Goal: Complete application form: Complete application form

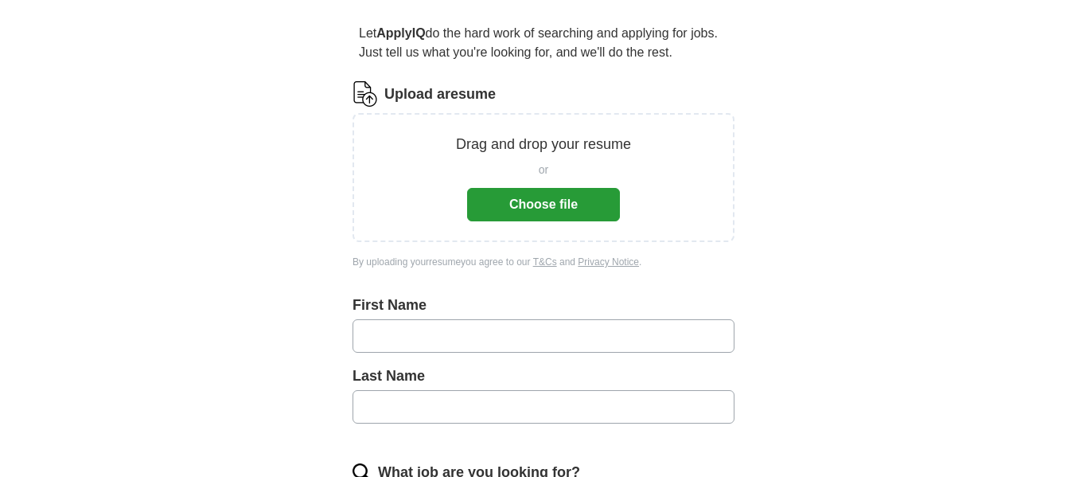
scroll to position [141, 0]
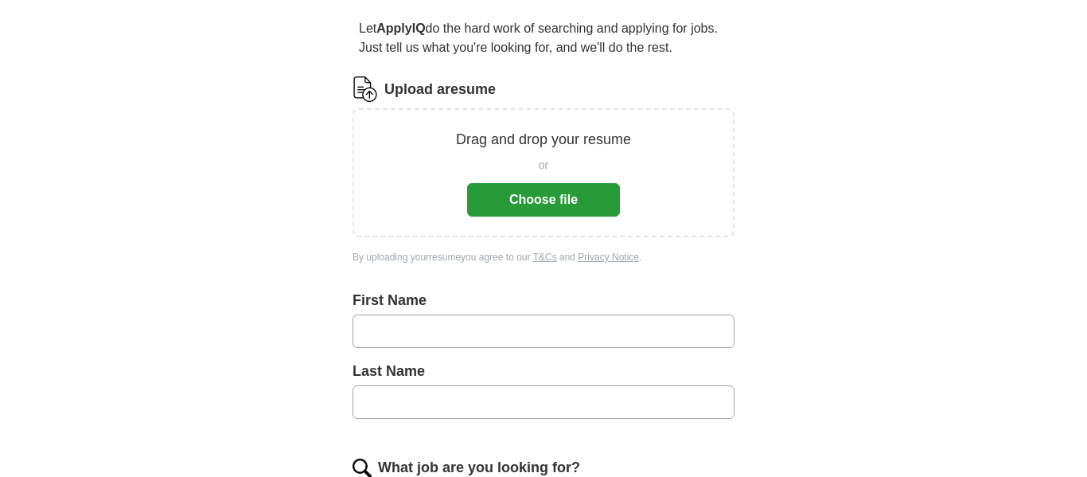
click at [498, 210] on button "Choose file" at bounding box center [543, 199] width 153 height 33
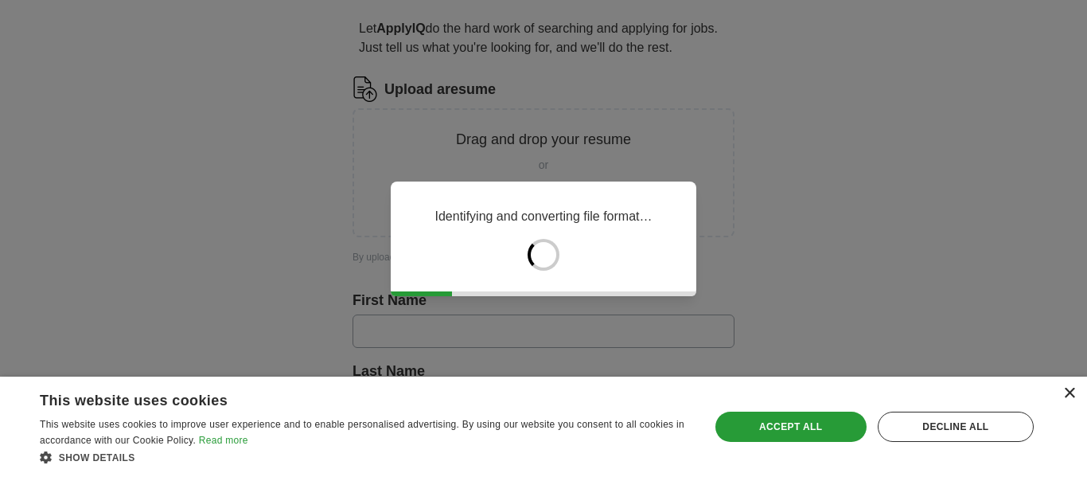
click at [1064, 389] on div "×" at bounding box center [1070, 394] width 12 height 12
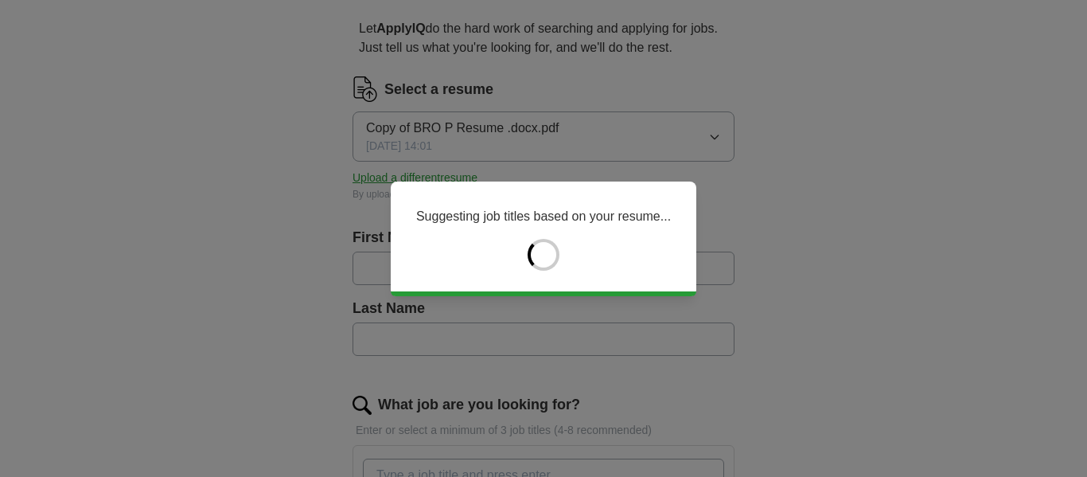
type input "**********"
type input "******"
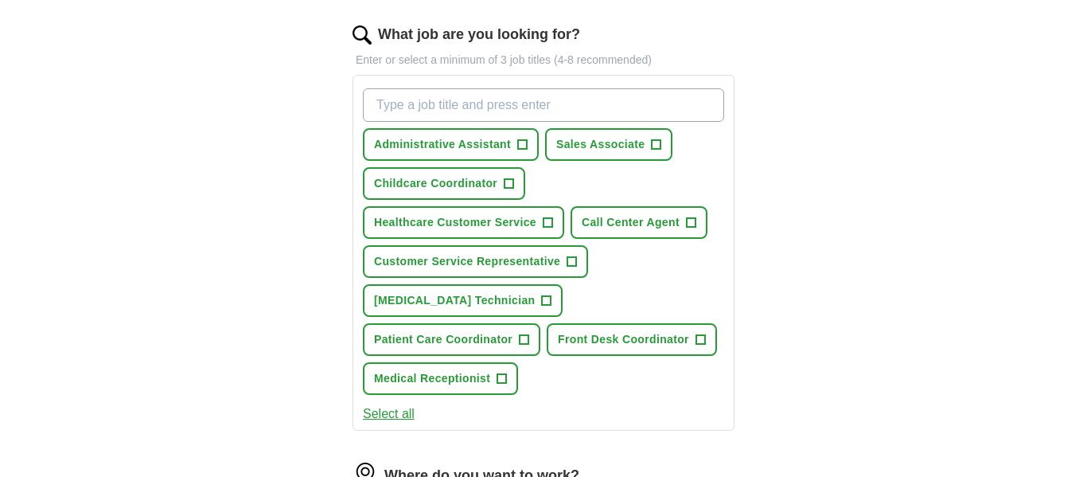
scroll to position [509, 0]
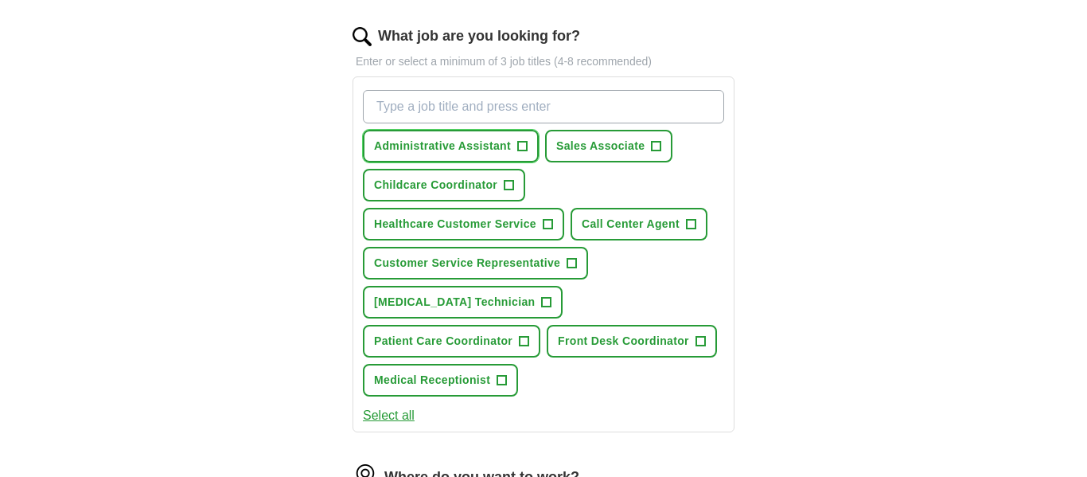
click at [525, 149] on span "+" at bounding box center [523, 146] width 10 height 13
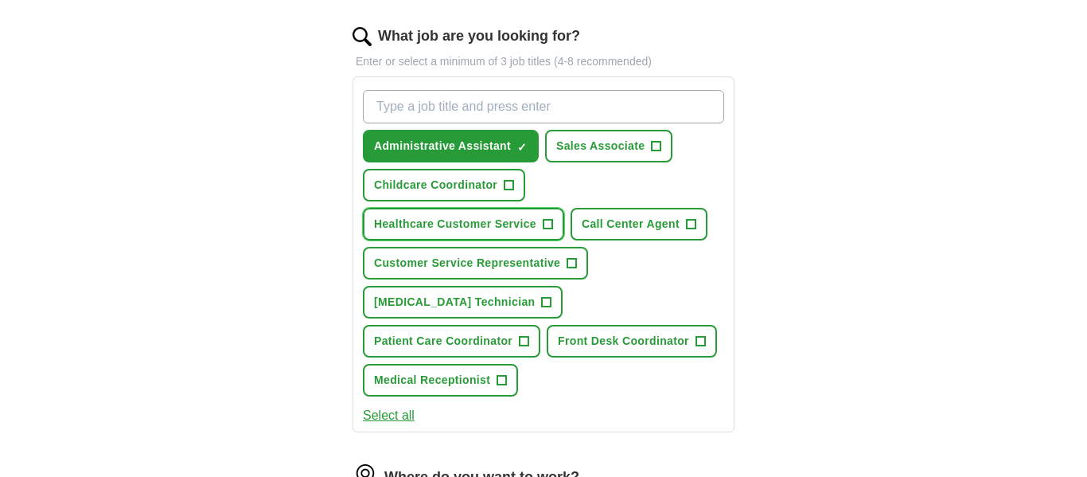
click at [549, 225] on span "+" at bounding box center [548, 224] width 10 height 13
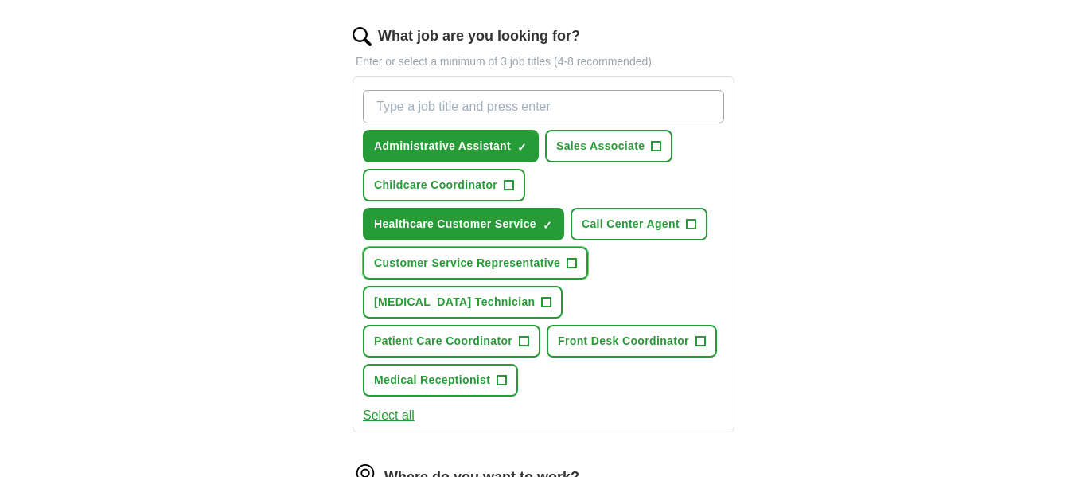
click at [572, 266] on span "+" at bounding box center [573, 263] width 10 height 13
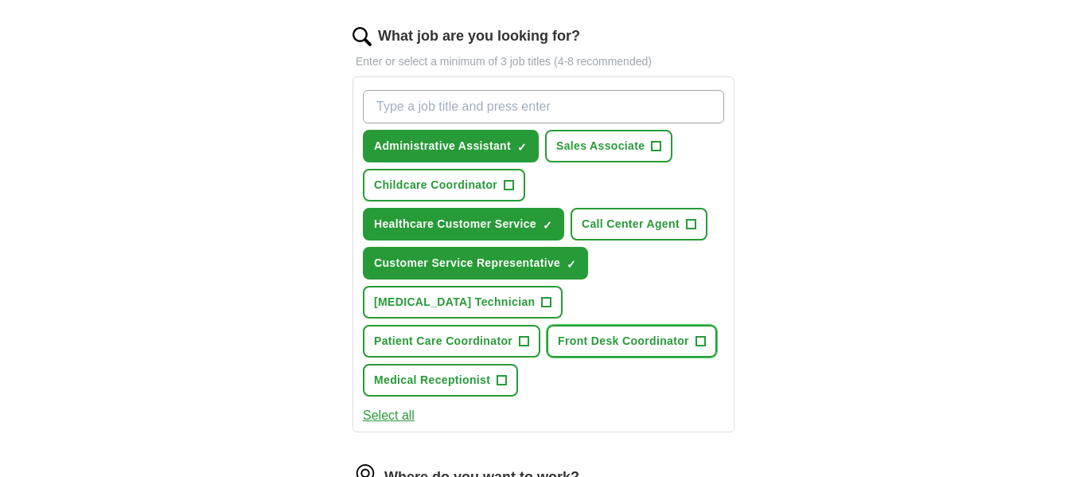
click at [547, 344] on button "Front Desk Coordinator +" at bounding box center [632, 341] width 170 height 33
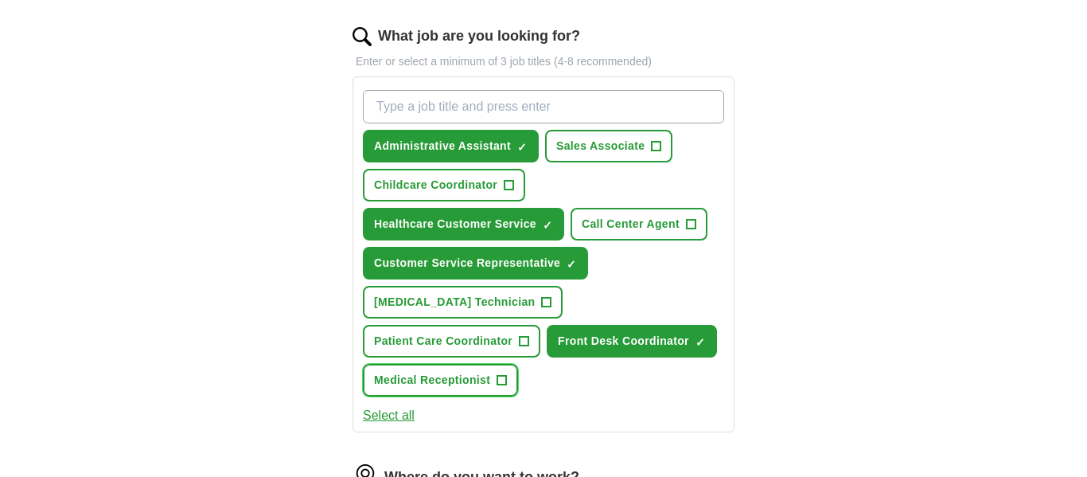
click at [507, 374] on span "+" at bounding box center [503, 380] width 10 height 13
click at [533, 113] on input "What job are you looking for?" at bounding box center [543, 106] width 361 height 33
paste input "Bilingual Customer Service Representative"
type input "Bilingual Customer Service Representative"
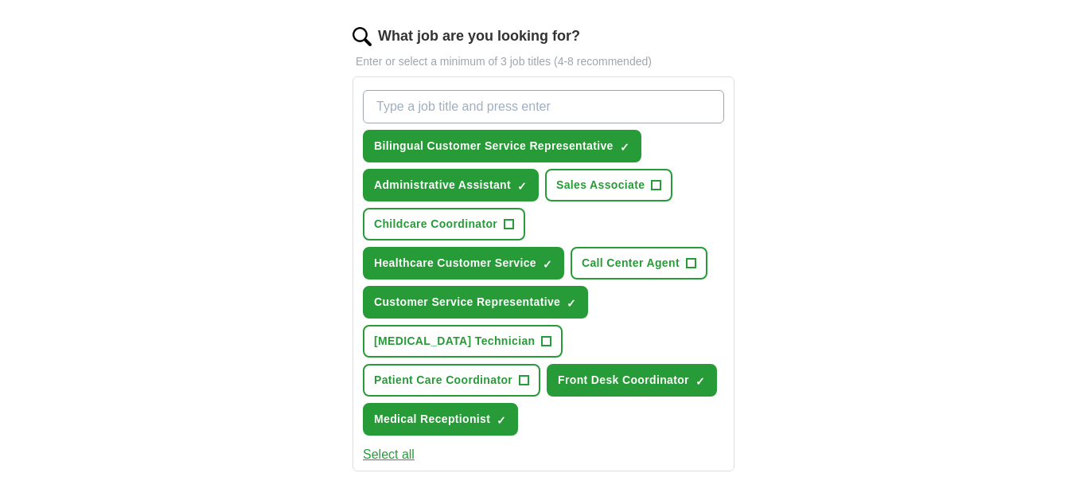
paste input "[MEDICAL_DATA] Technician"
type input "[MEDICAL_DATA] Technician"
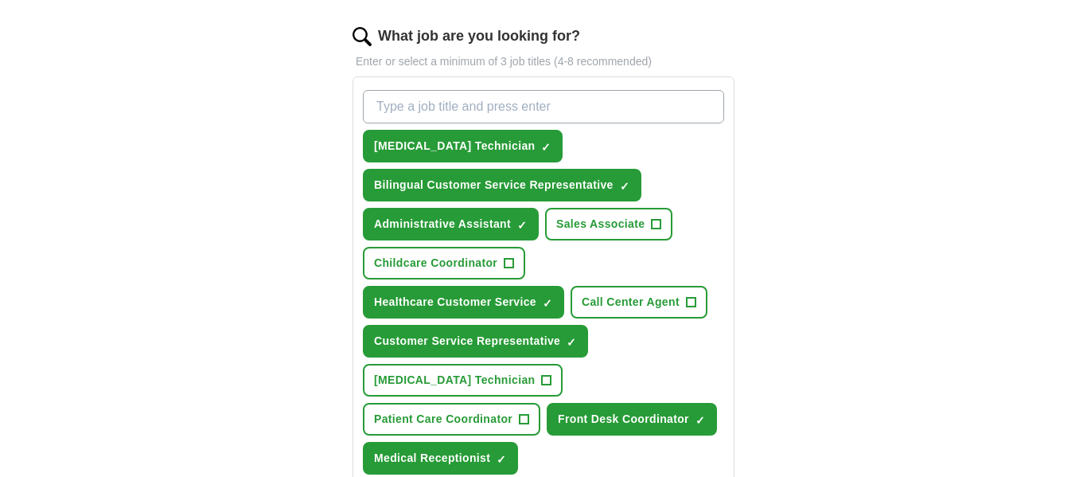
click at [416, 114] on input "What job are you looking for?" at bounding box center [543, 106] width 361 height 33
paste input "Patient Care Technician"
type input "Patient Care Technician"
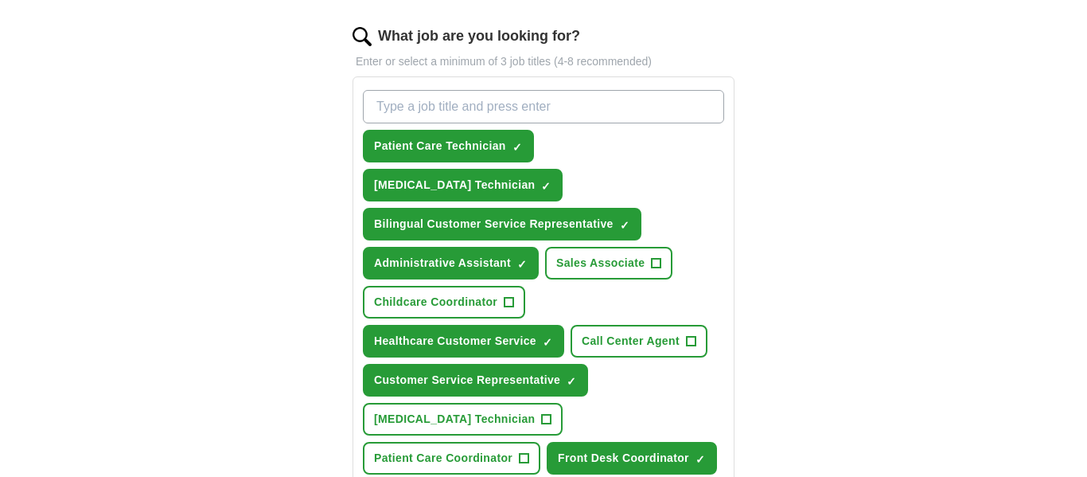
paste input "Medical Receptionist / Front Desk Coordinator"
type input "Medical Receptionist / Front Desk Coordinator"
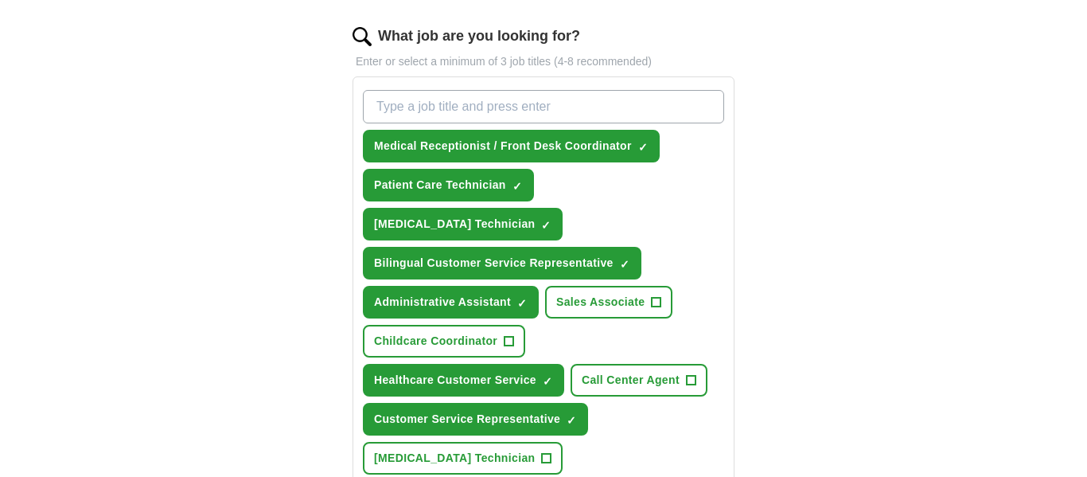
paste input "Medical Office Assistant"
paste input "Scheduler / Appointment Coordinator"
type input "Medical Office Assistant"
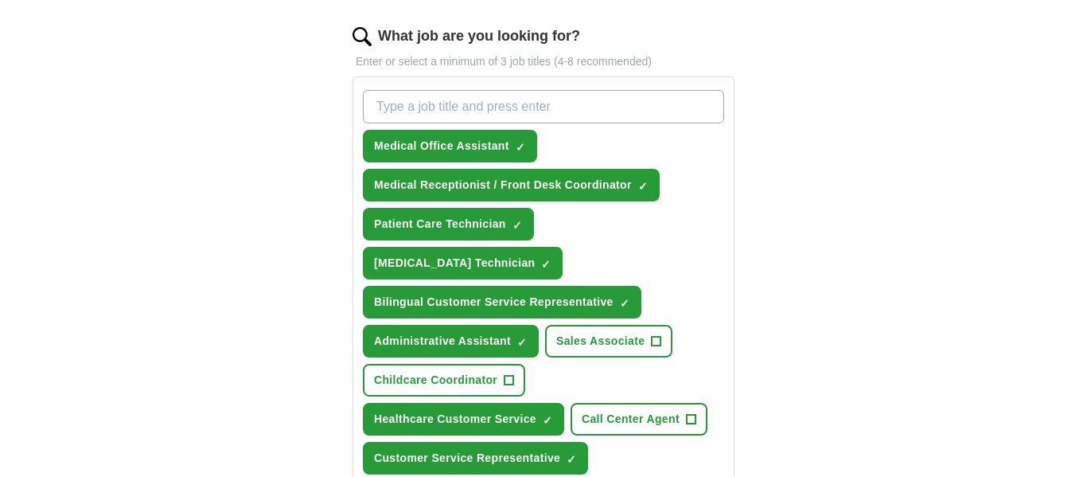
paste input "Scheduler / Appointment Coordinator"
type input "Scheduler / Appointment Coordinator"
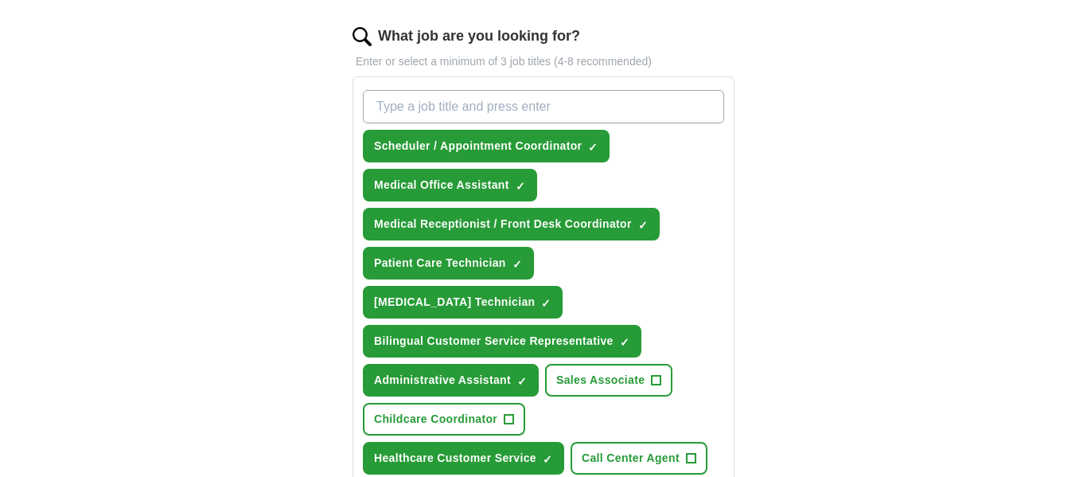
paste input "Office Assistant / Clerk"
type input "Office Assistant / Clerk"
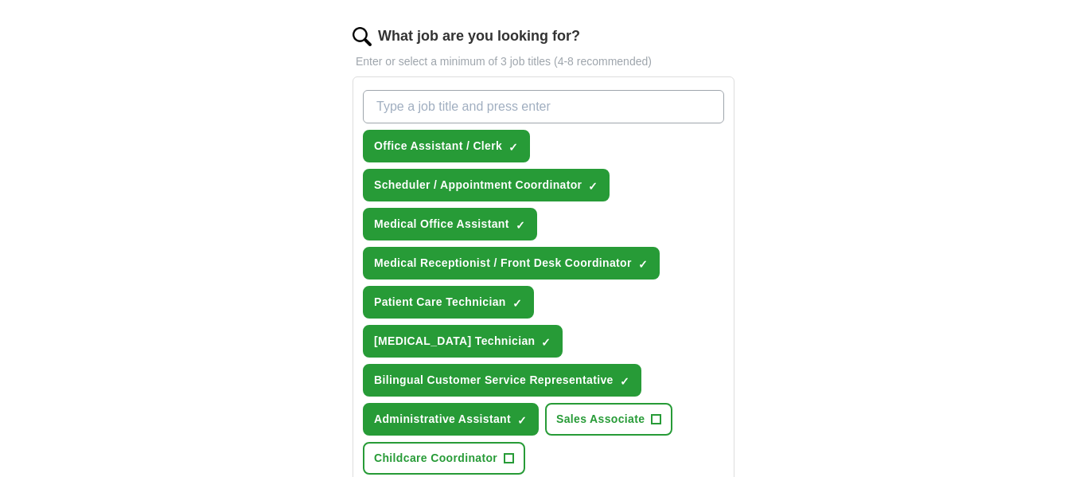
paste input "Retail Supervisor or Customer Experience Associate"
type input "Retail Supervisor or Customer Experience Associate"
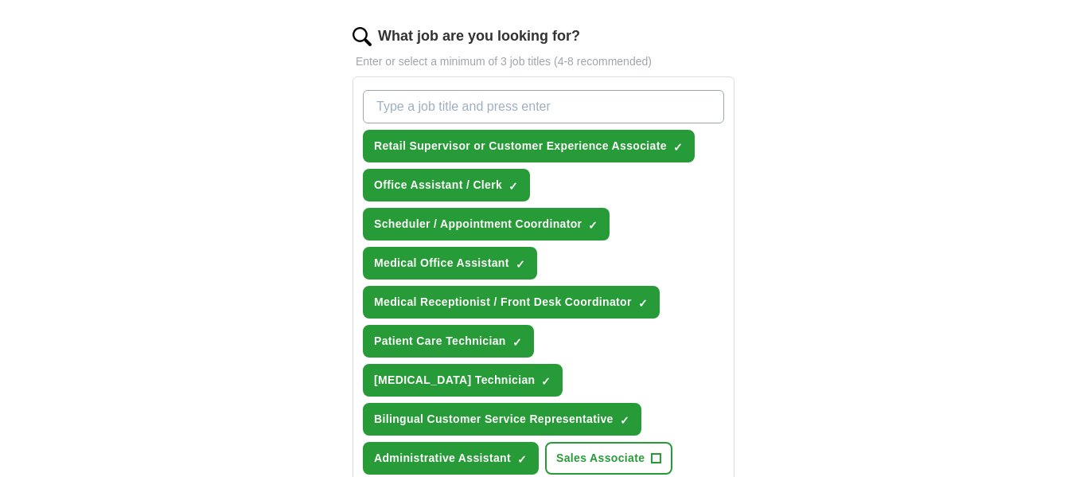
paste input "Outreach Assistan"
type input "Outreach Assistant"
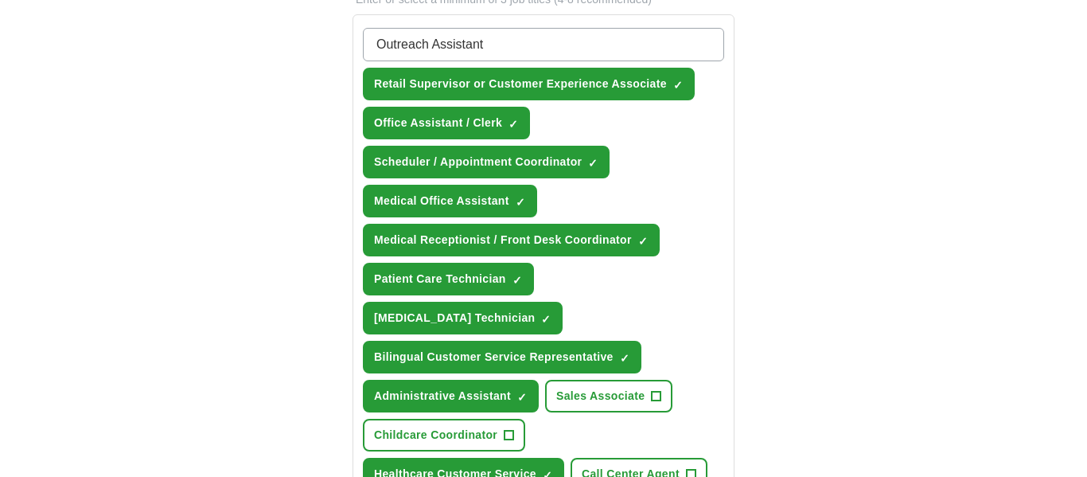
scroll to position [565, 0]
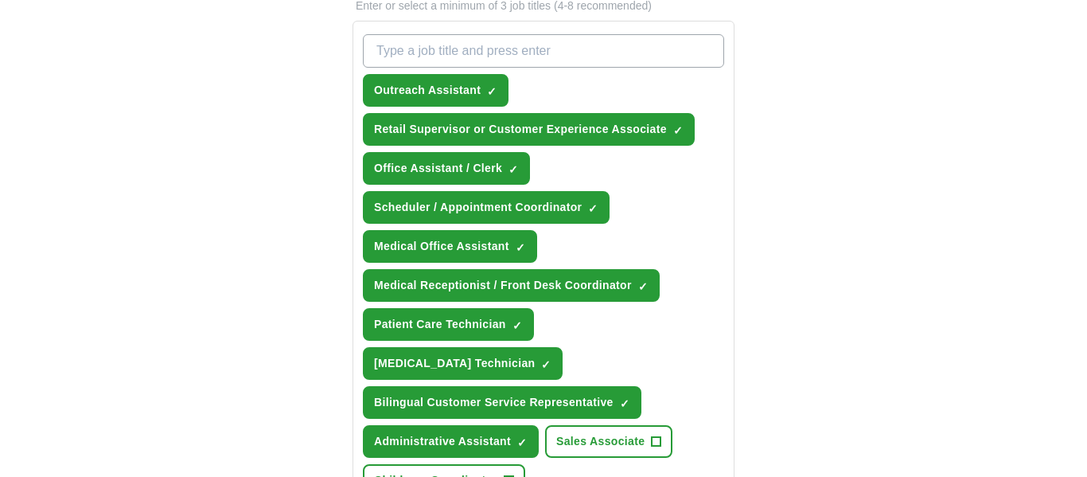
click at [899, 360] on div "**********" at bounding box center [543, 277] width 1019 height 1589
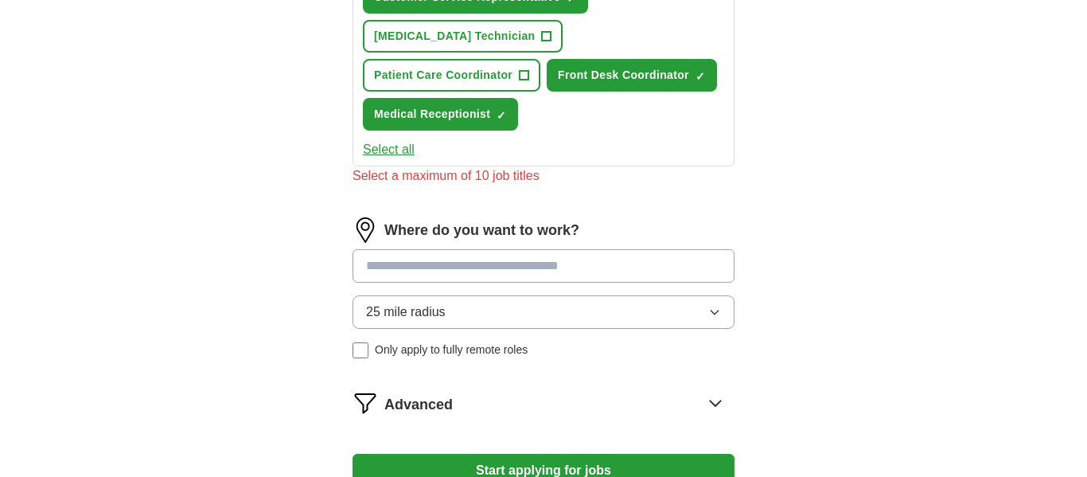
scroll to position [1143, 0]
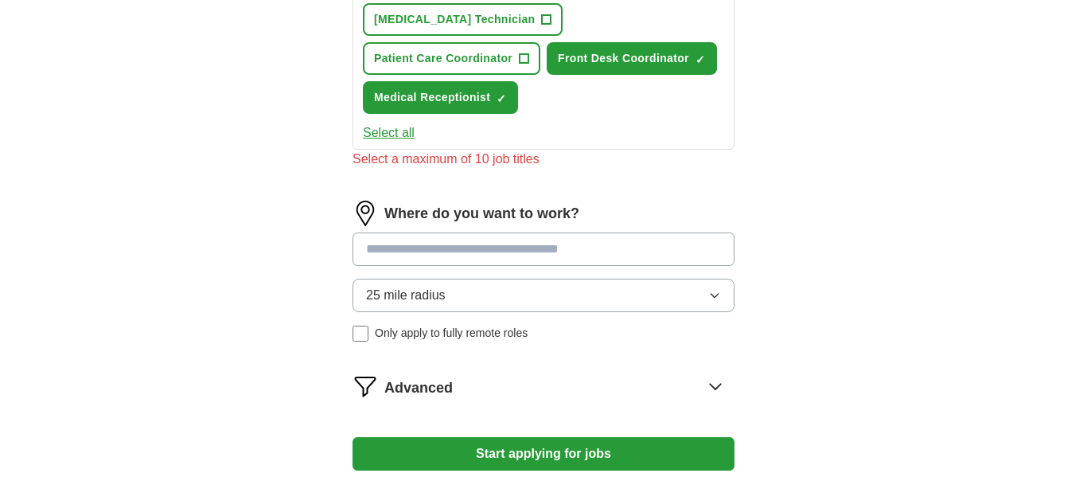
click at [591, 232] on input at bounding box center [544, 248] width 382 height 33
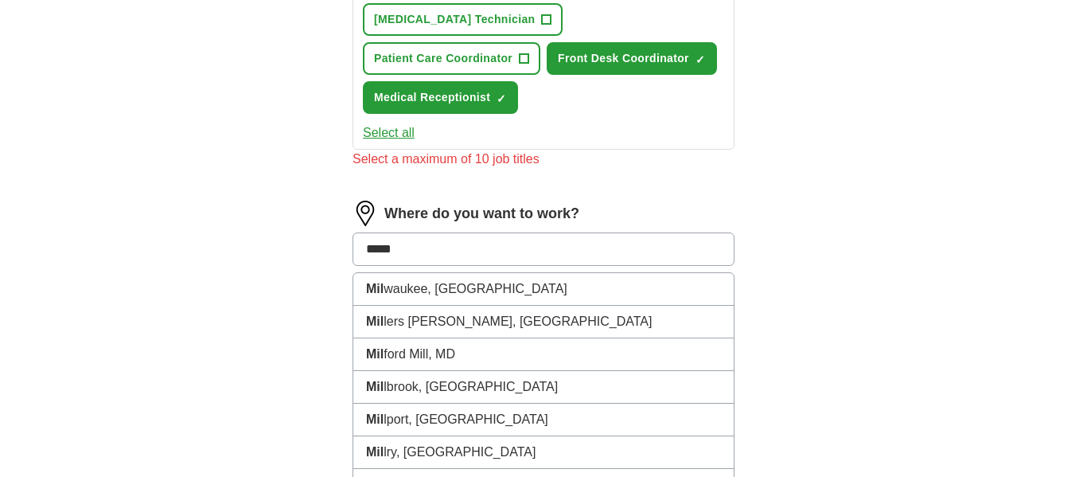
type input "******"
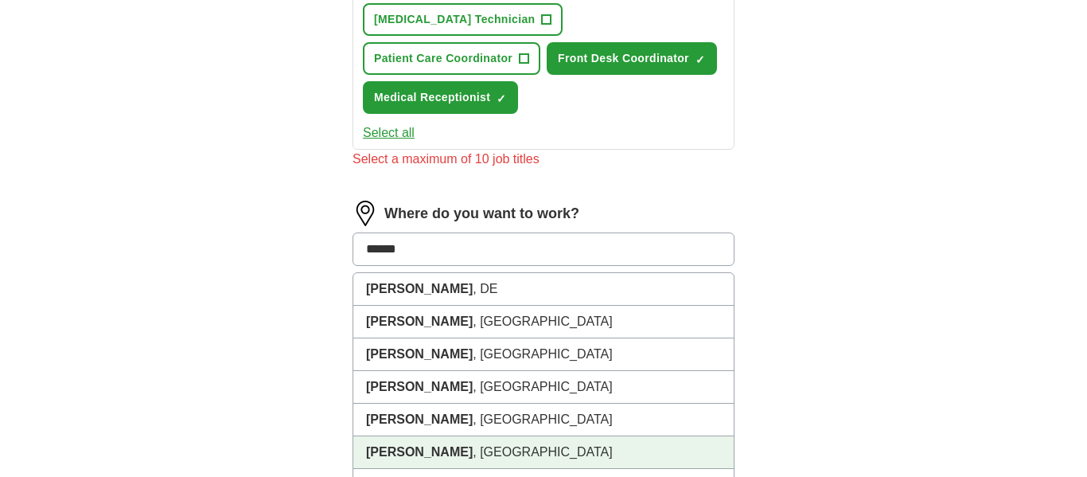
click at [570, 436] on li "[GEOGRAPHIC_DATA] , [GEOGRAPHIC_DATA]" at bounding box center [543, 452] width 381 height 33
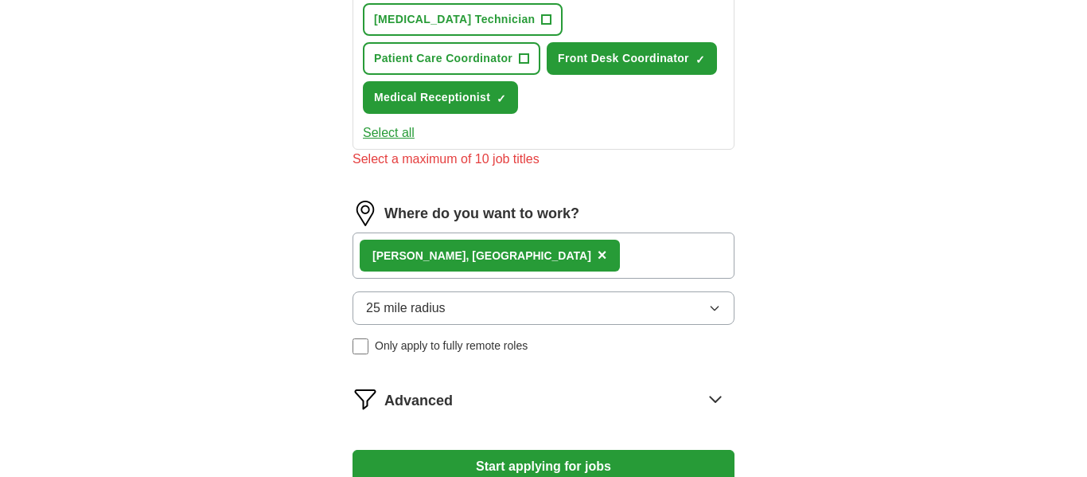
click at [470, 291] on button "25 mile radius" at bounding box center [544, 307] width 382 height 33
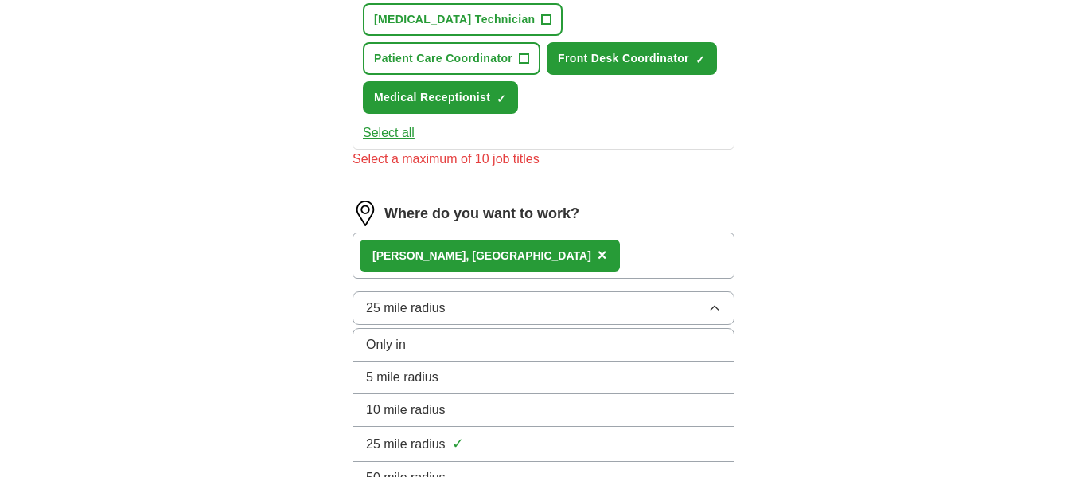
click at [490, 368] on div "5 mile radius" at bounding box center [543, 377] width 355 height 19
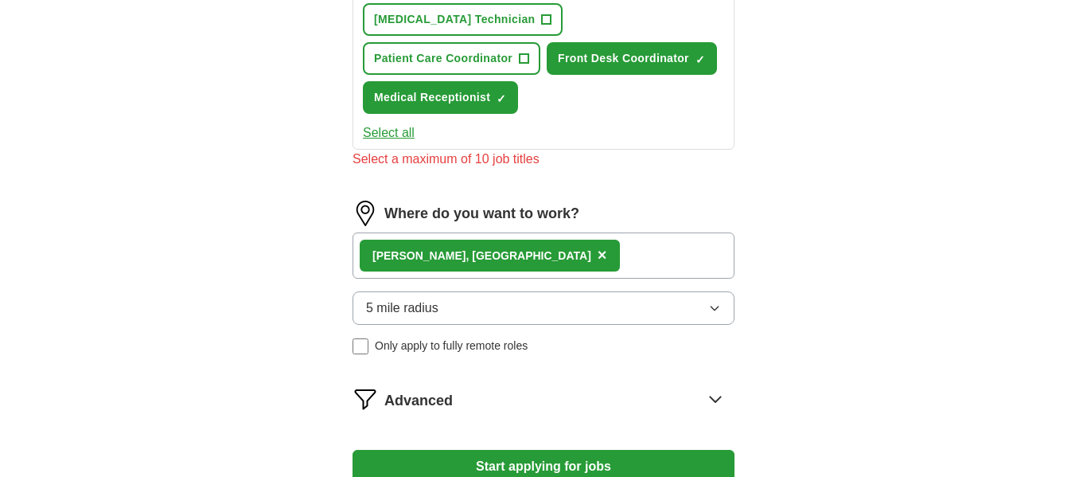
click at [547, 450] on button "Start applying for jobs" at bounding box center [544, 466] width 382 height 33
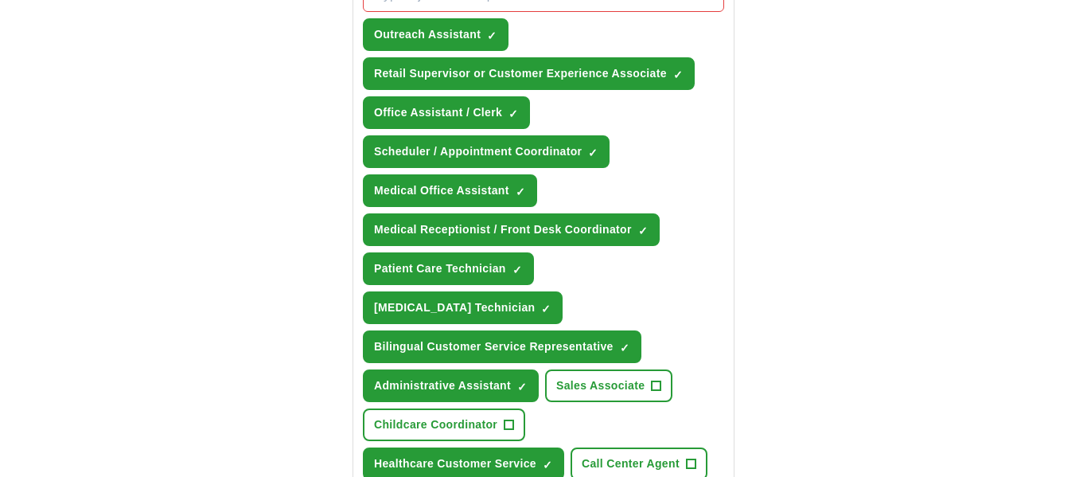
scroll to position [622, 0]
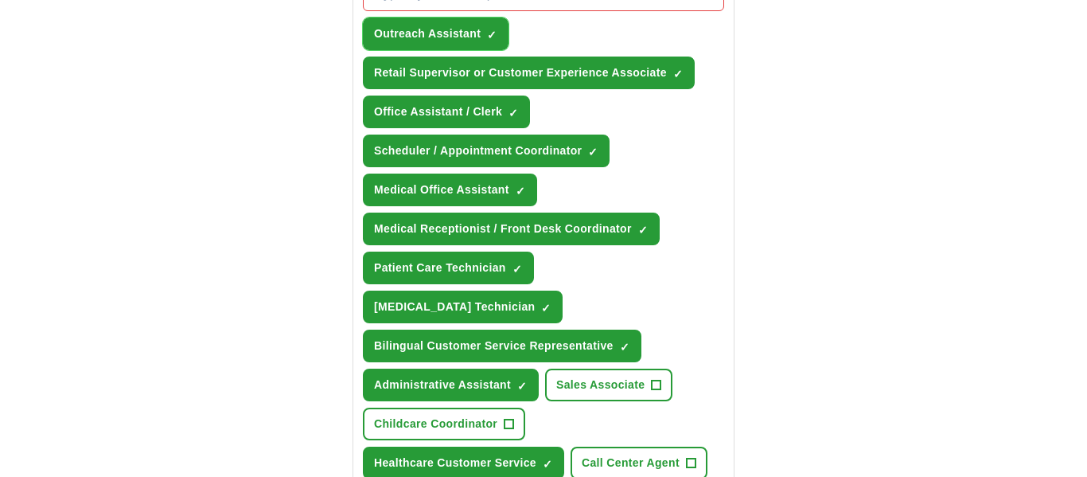
click at [0, 0] on span "×" at bounding box center [0, 0] width 0 height 0
click at [875, 337] on div "**********" at bounding box center [543, 273] width 1019 height 1692
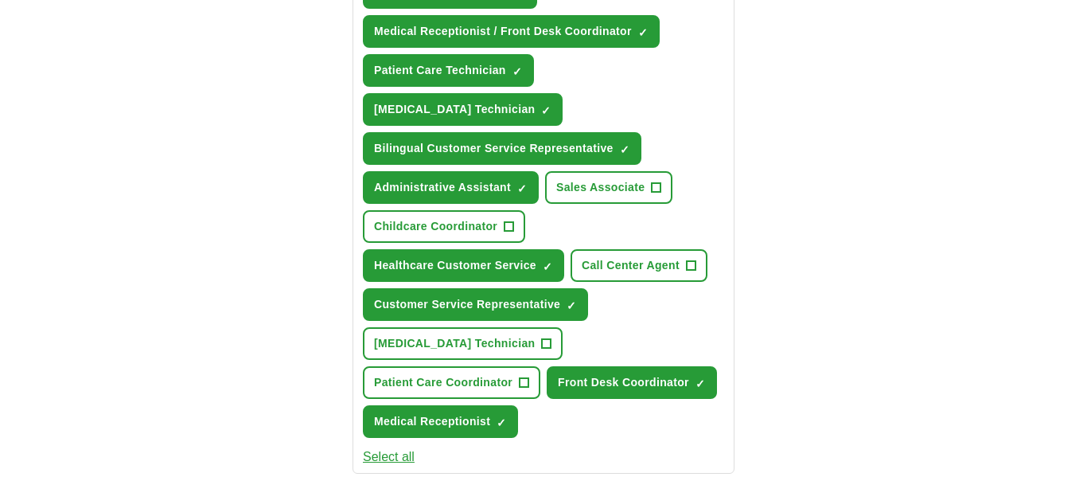
scroll to position [817, 0]
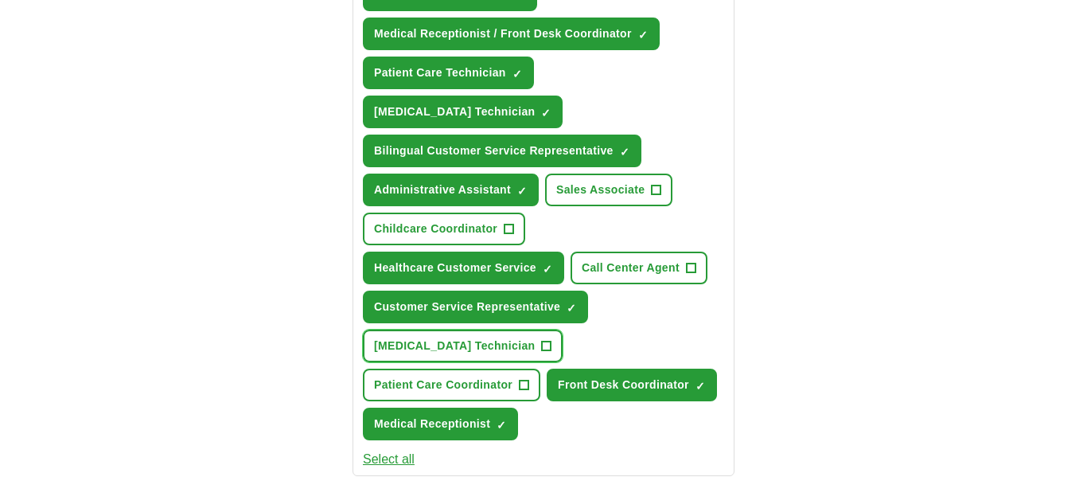
click at [542, 340] on span "+" at bounding box center [547, 346] width 10 height 13
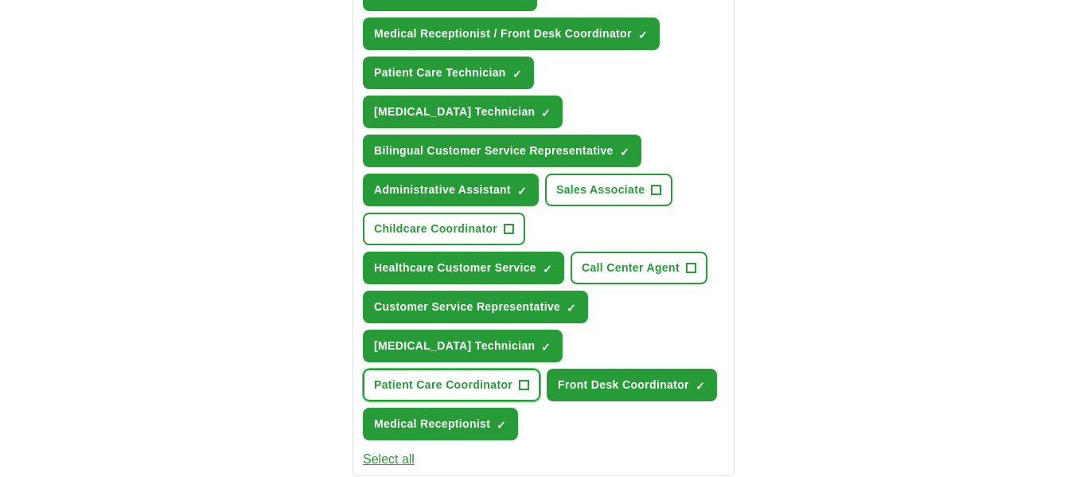
click at [529, 379] on span "+" at bounding box center [525, 385] width 10 height 13
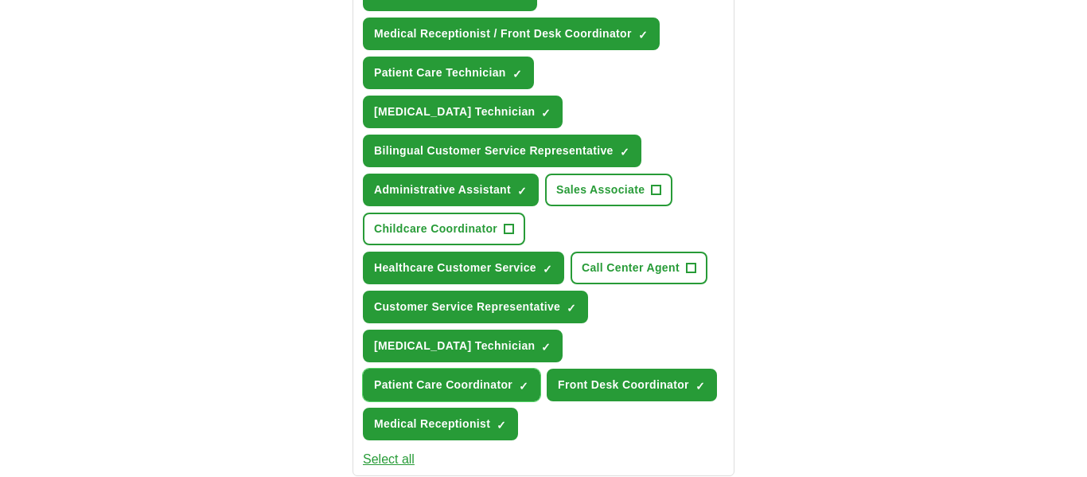
click at [0, 0] on span "×" at bounding box center [0, 0] width 0 height 0
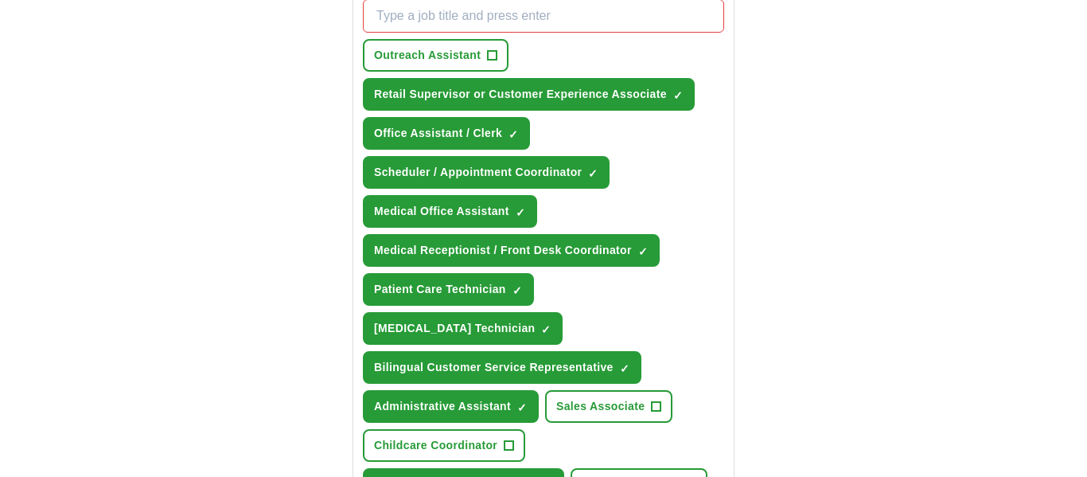
scroll to position [599, 0]
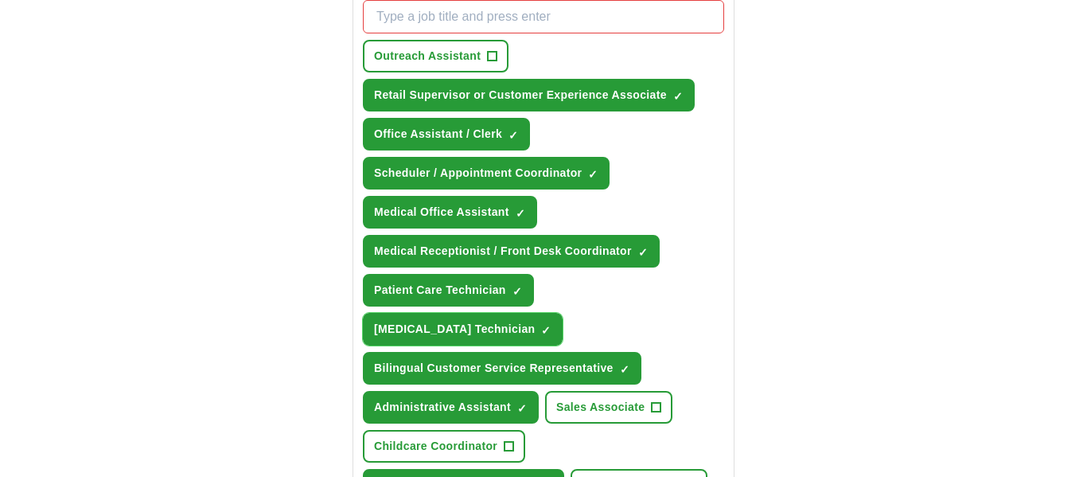
click at [0, 0] on span "×" at bounding box center [0, 0] width 0 height 0
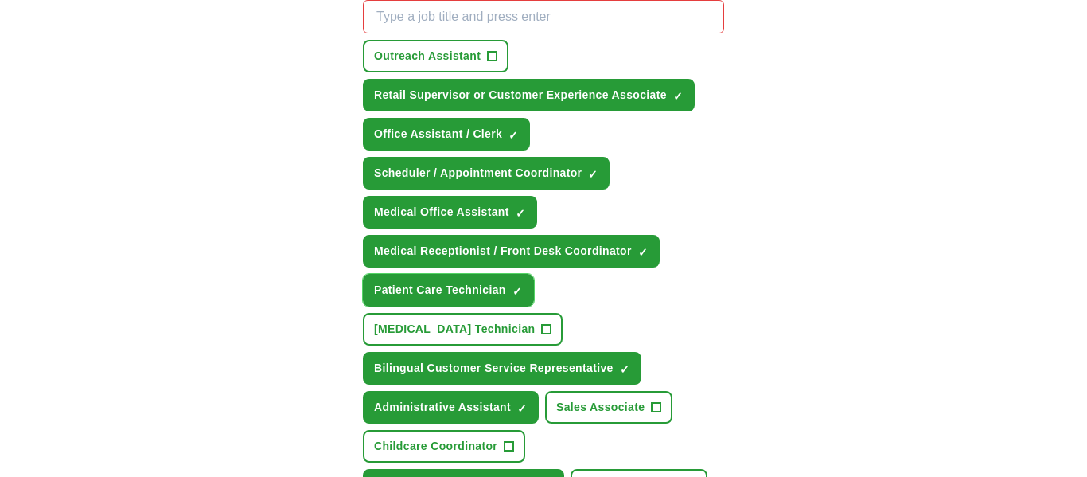
click at [0, 0] on span "×" at bounding box center [0, 0] width 0 height 0
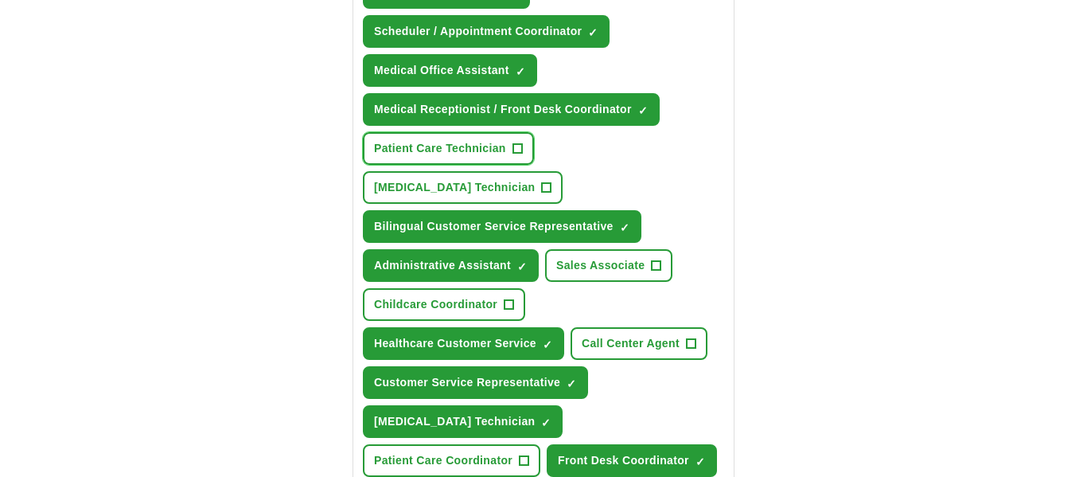
scroll to position [740, 0]
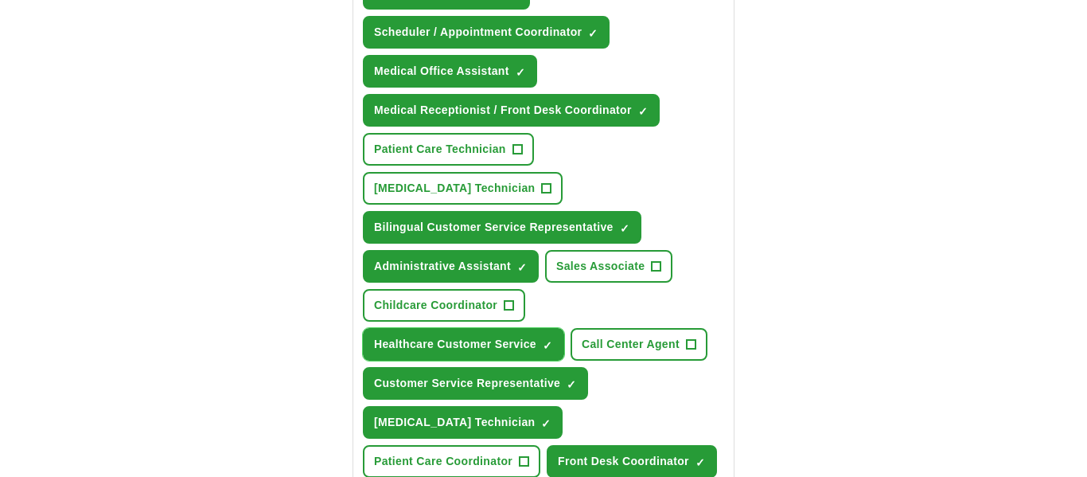
click at [0, 0] on span "×" at bounding box center [0, 0] width 0 height 0
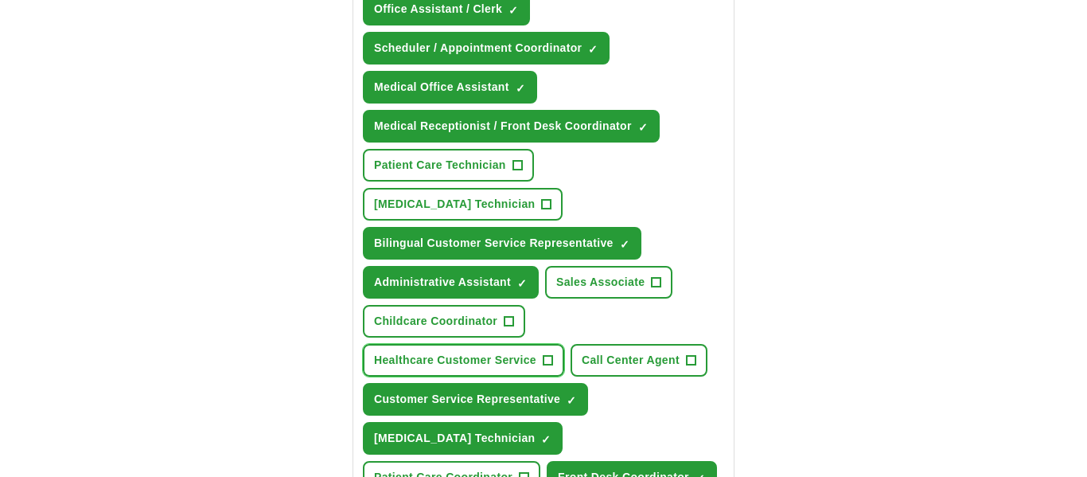
scroll to position [728, 0]
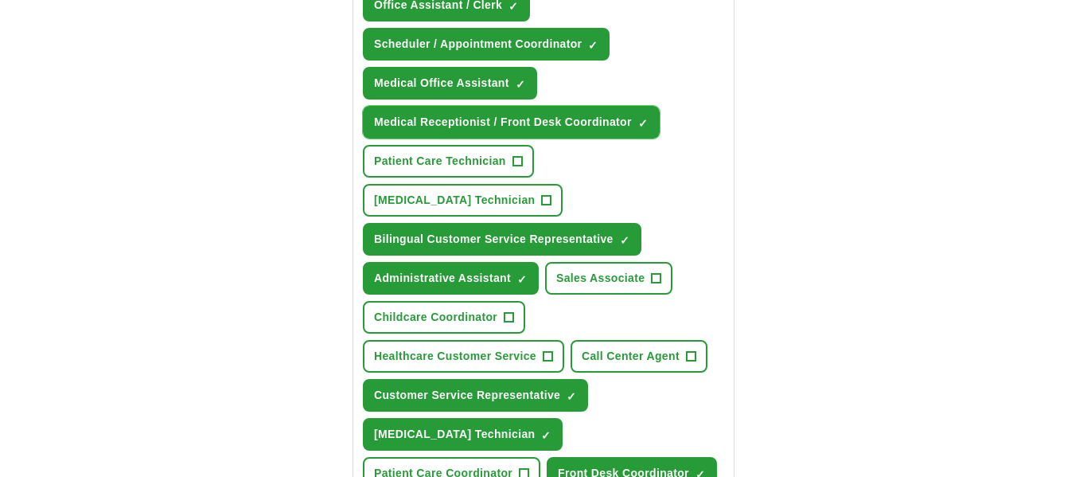
click at [0, 0] on span "×" at bounding box center [0, 0] width 0 height 0
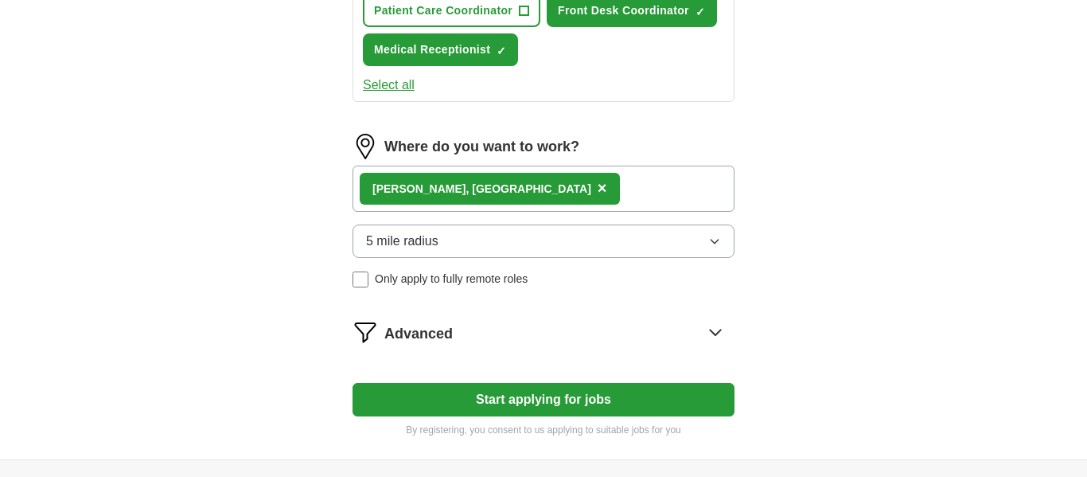
scroll to position [1193, 0]
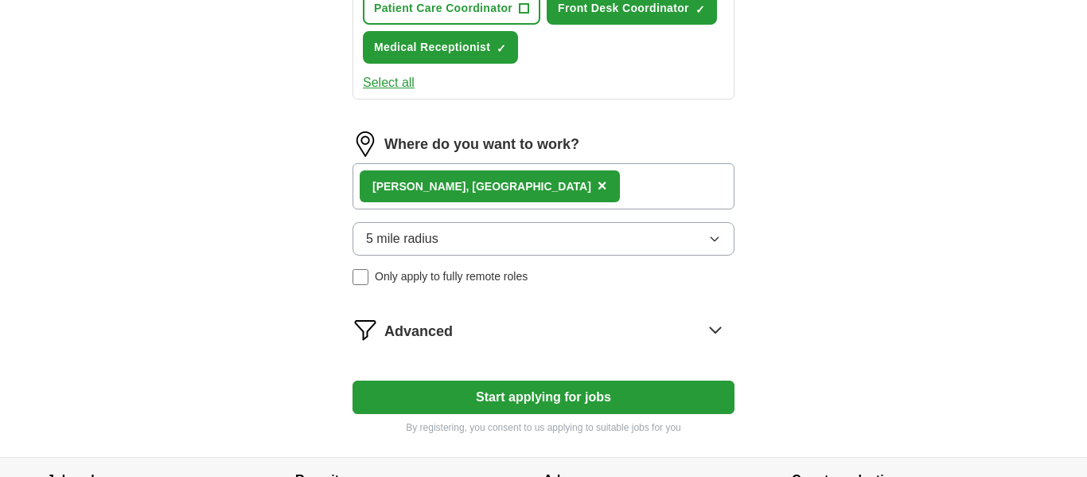
click at [677, 381] on button "Start applying for jobs" at bounding box center [544, 397] width 382 height 33
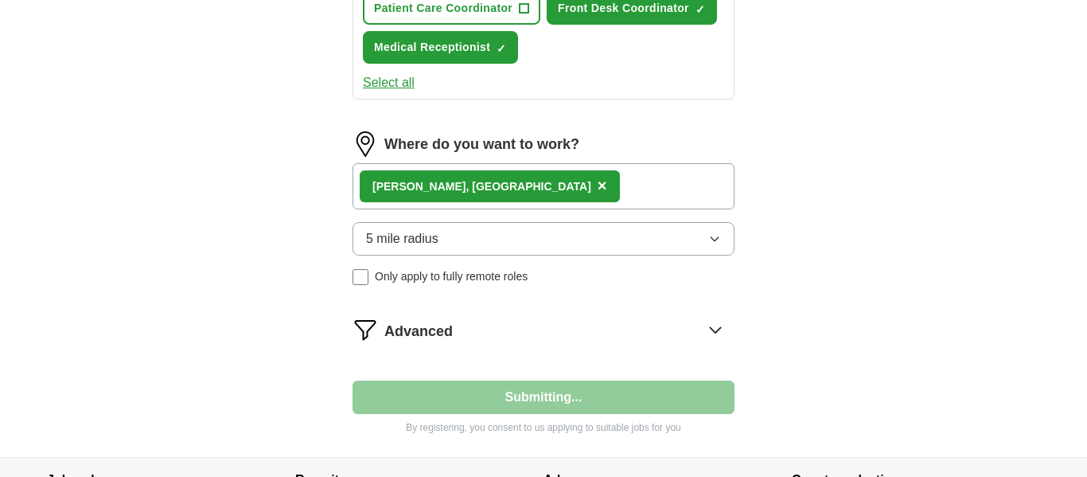
select select "**"
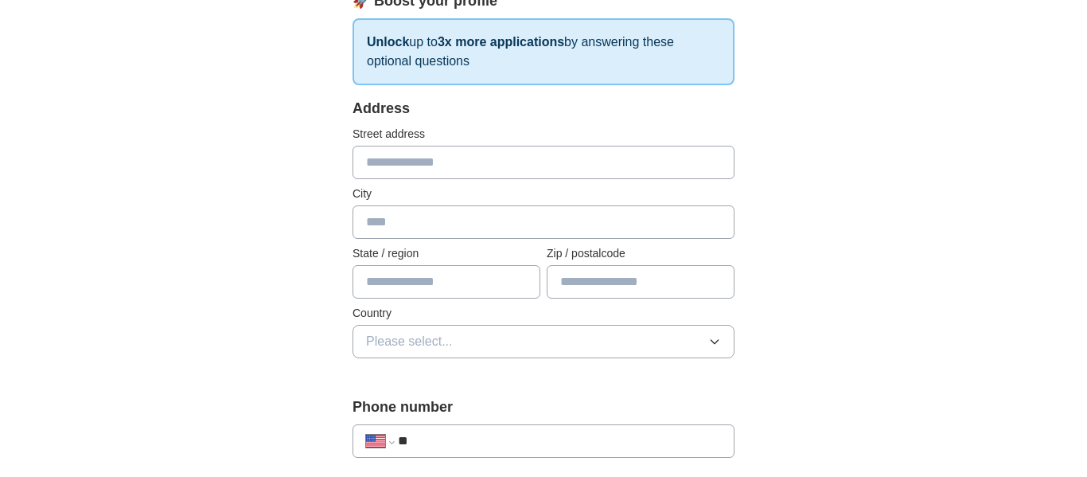
scroll to position [252, 0]
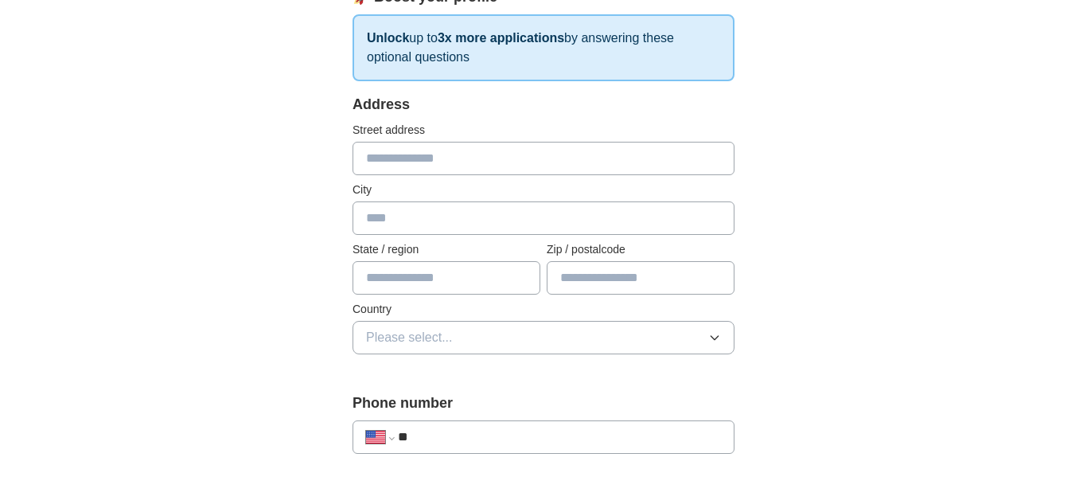
click at [634, 152] on input "text" at bounding box center [544, 158] width 382 height 33
type input "**********"
type input "******"
type input "**"
type input "*****"
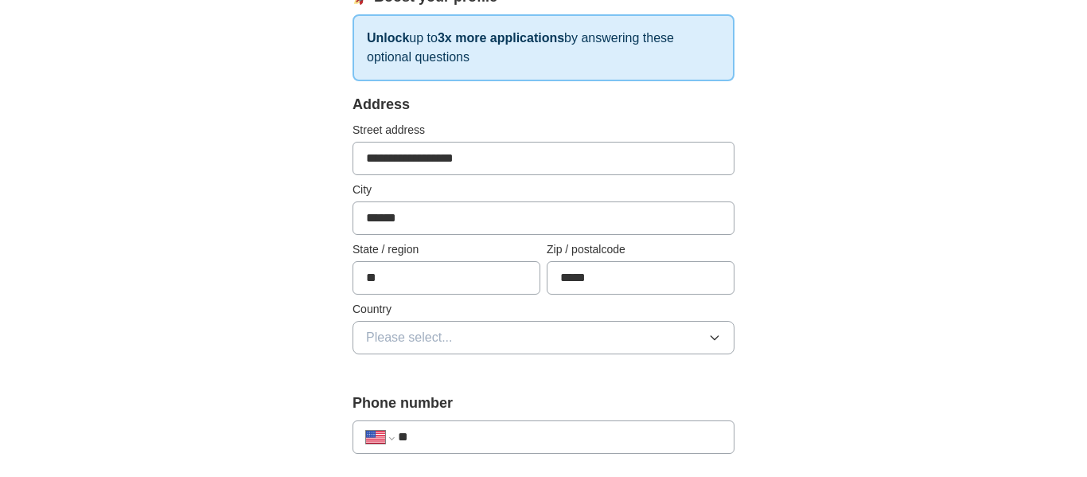
click at [382, 164] on input "**********" at bounding box center [544, 158] width 382 height 33
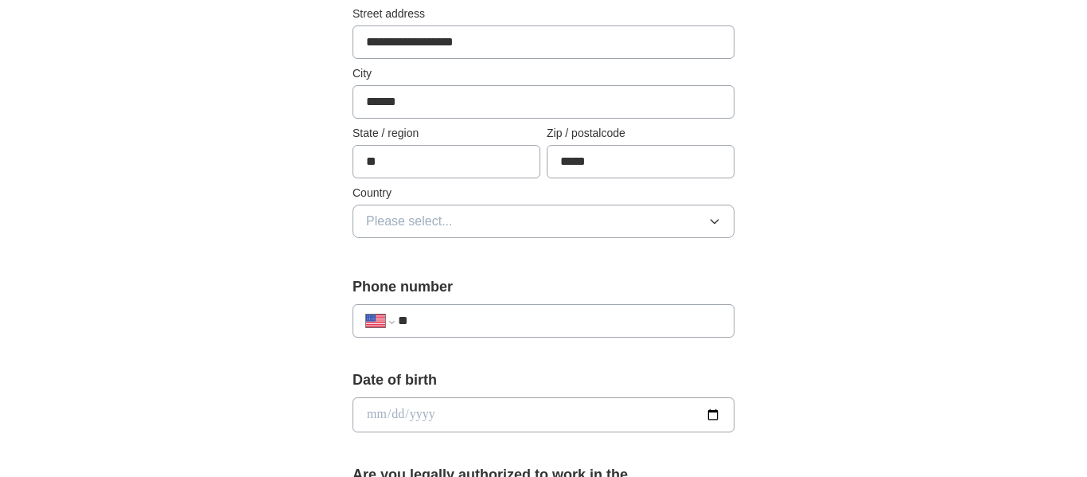
scroll to position [399, 0]
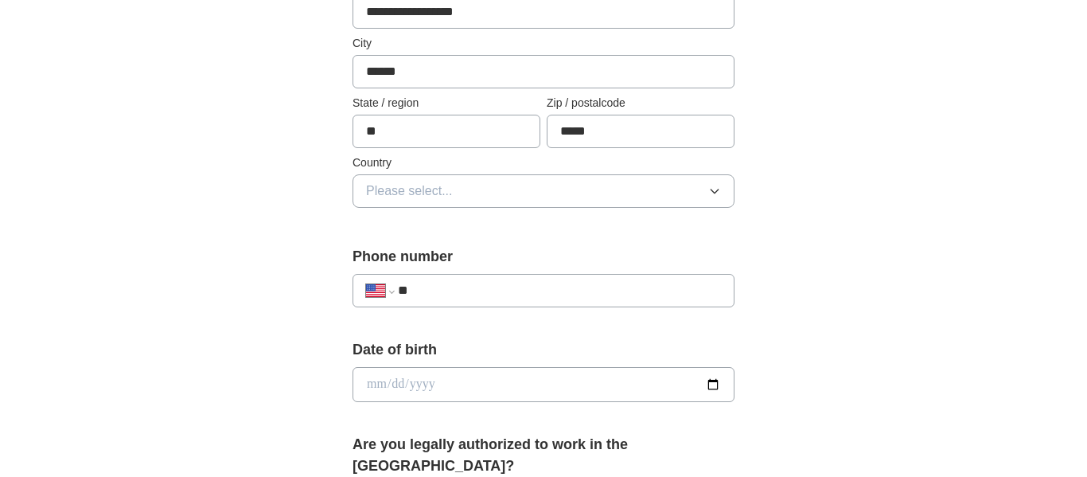
type input "**********"
click at [715, 192] on icon "button" at bounding box center [715, 191] width 13 height 13
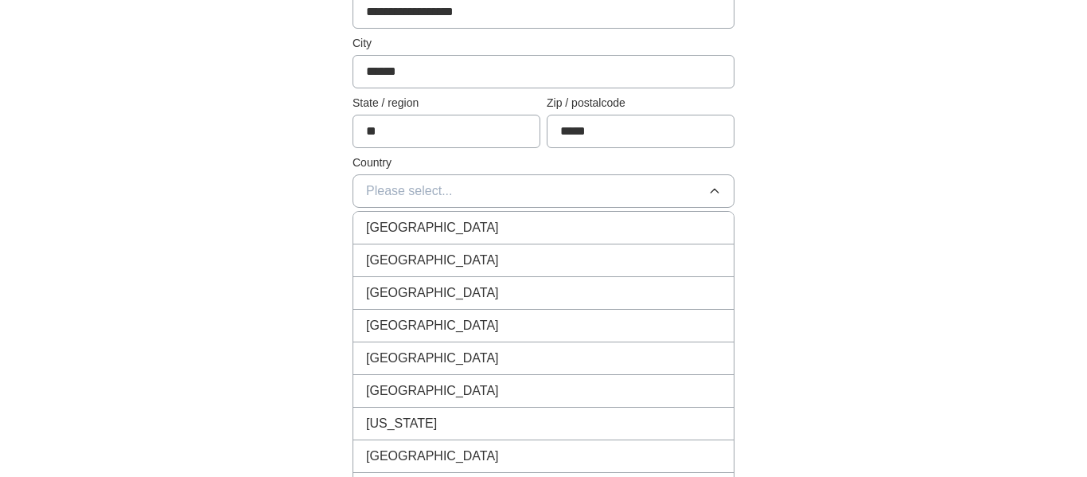
click at [440, 264] on span "[GEOGRAPHIC_DATA]" at bounding box center [432, 260] width 133 height 19
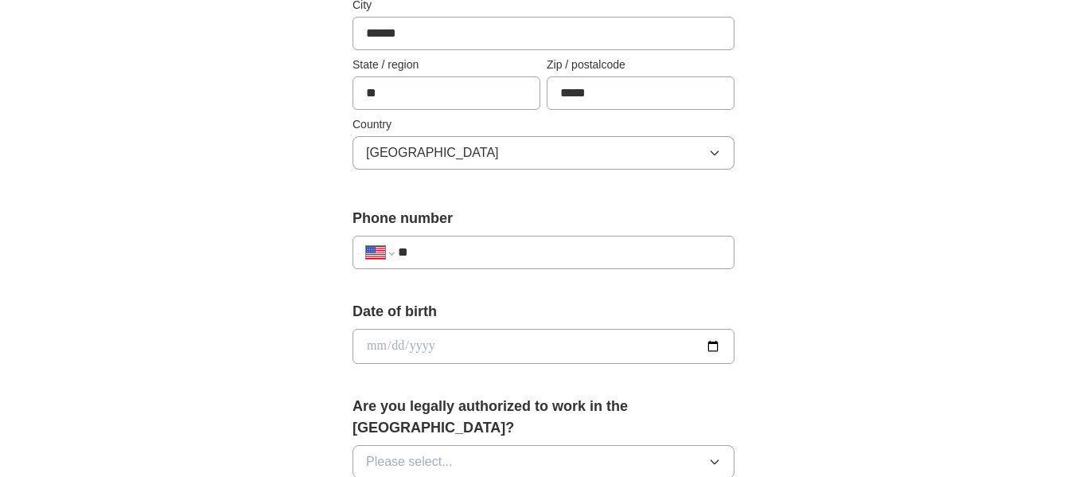
scroll to position [535, 0]
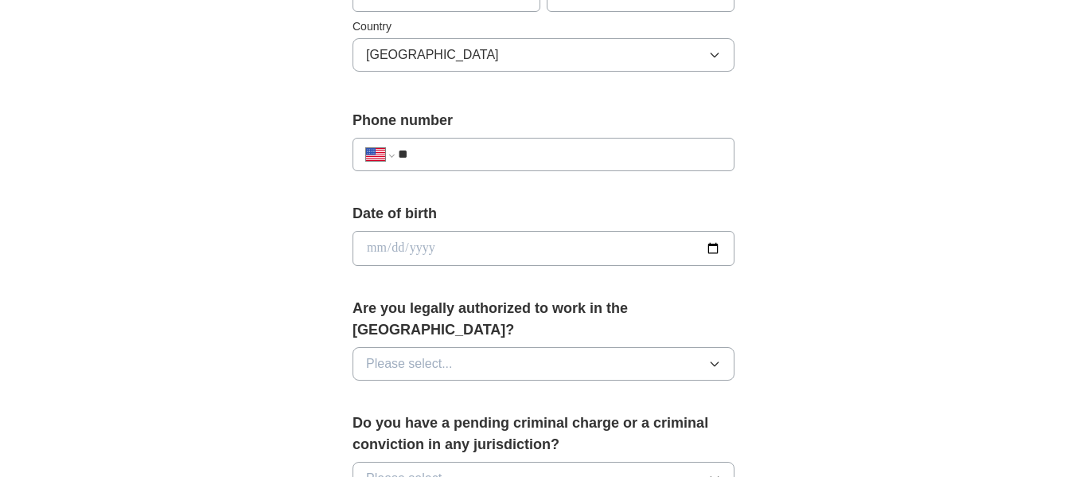
click at [429, 152] on input "**" at bounding box center [559, 154] width 323 height 19
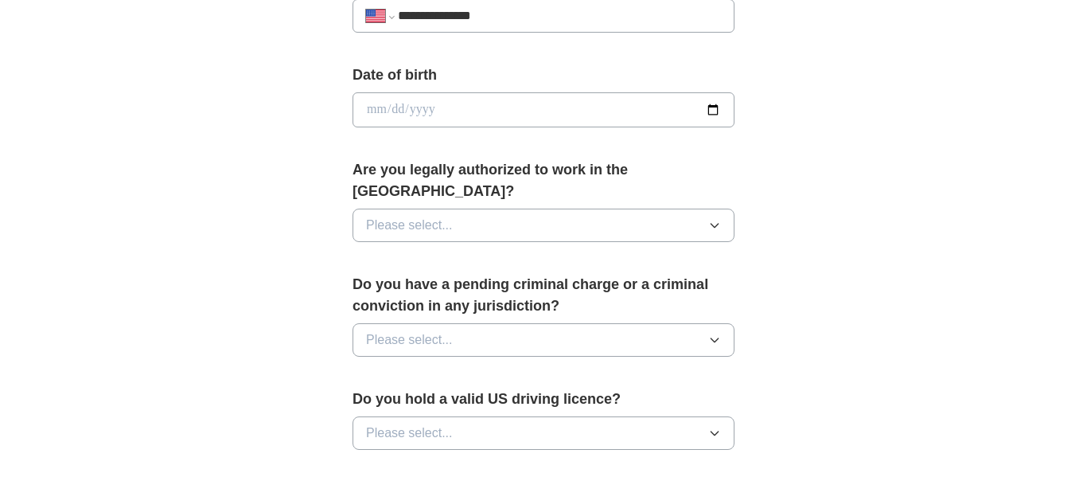
scroll to position [694, 0]
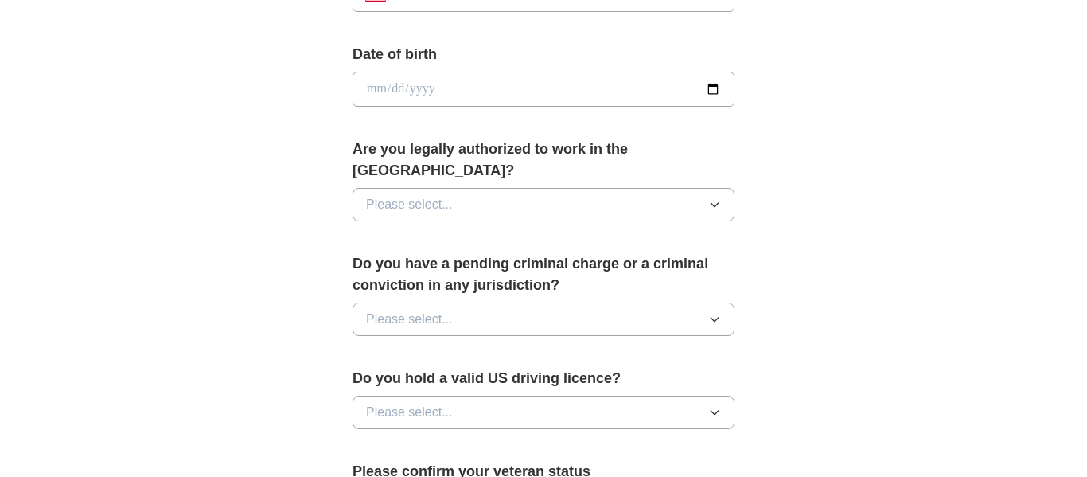
type input "**********"
click at [617, 93] on input "date" at bounding box center [544, 89] width 382 height 35
type input "**********"
click at [495, 188] on button "Please select..." at bounding box center [544, 204] width 382 height 33
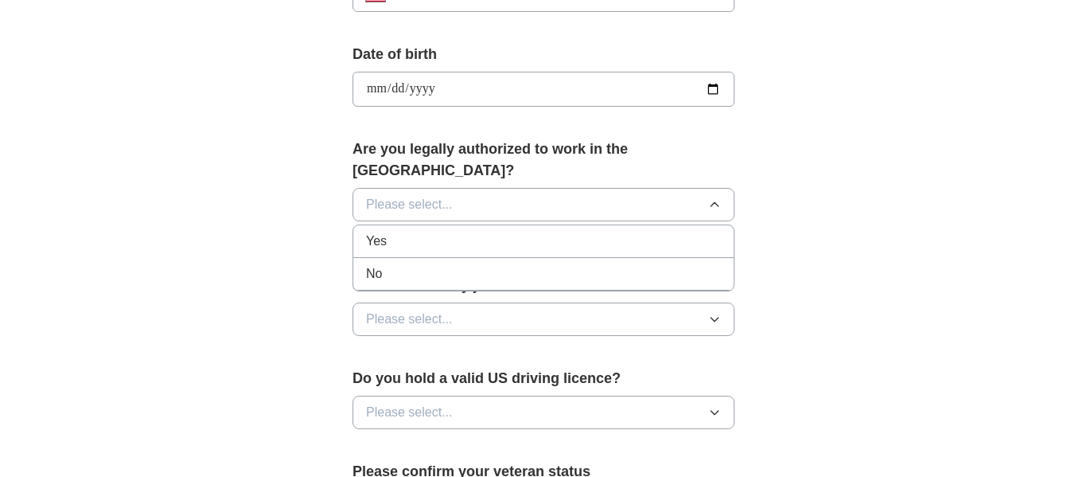
click at [512, 232] on div "Yes" at bounding box center [543, 241] width 355 height 19
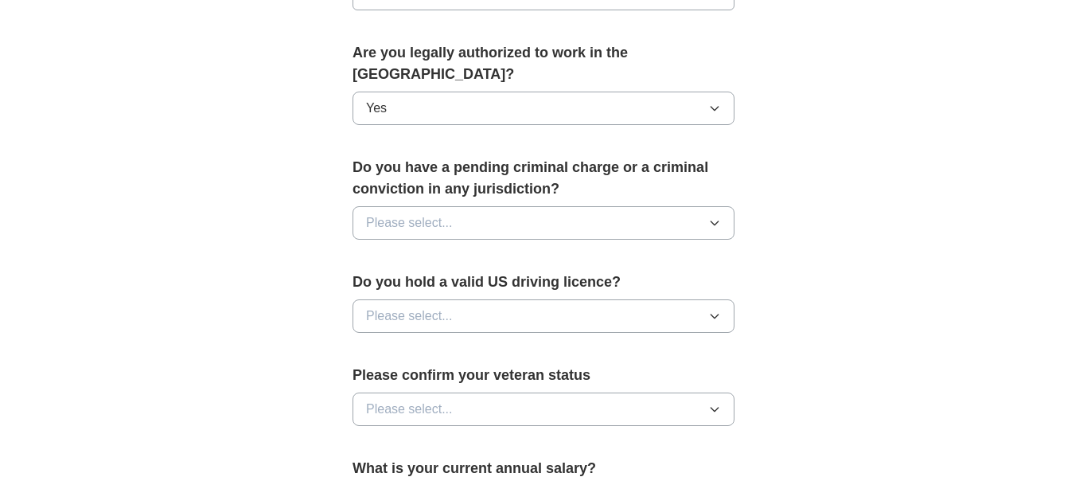
scroll to position [836, 0]
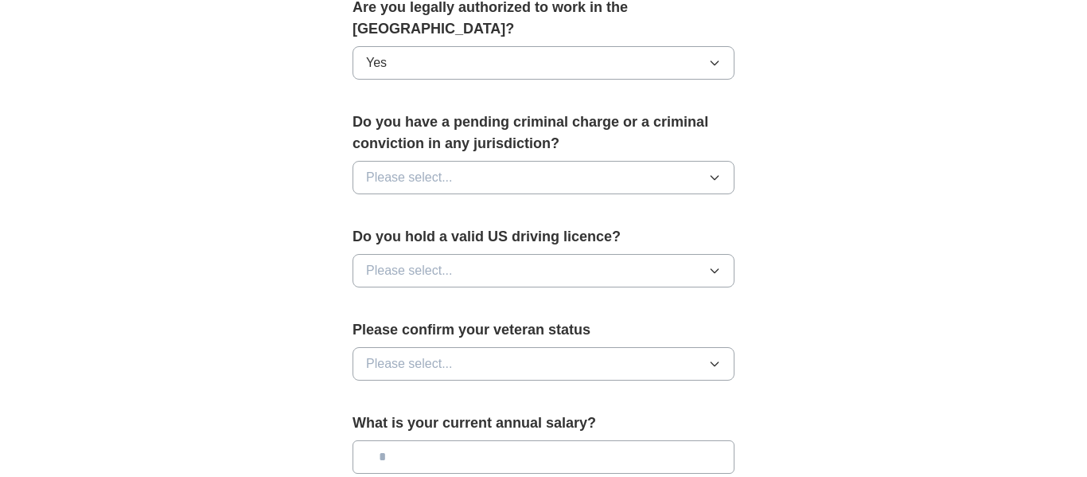
click at [600, 161] on button "Please select..." at bounding box center [544, 177] width 382 height 33
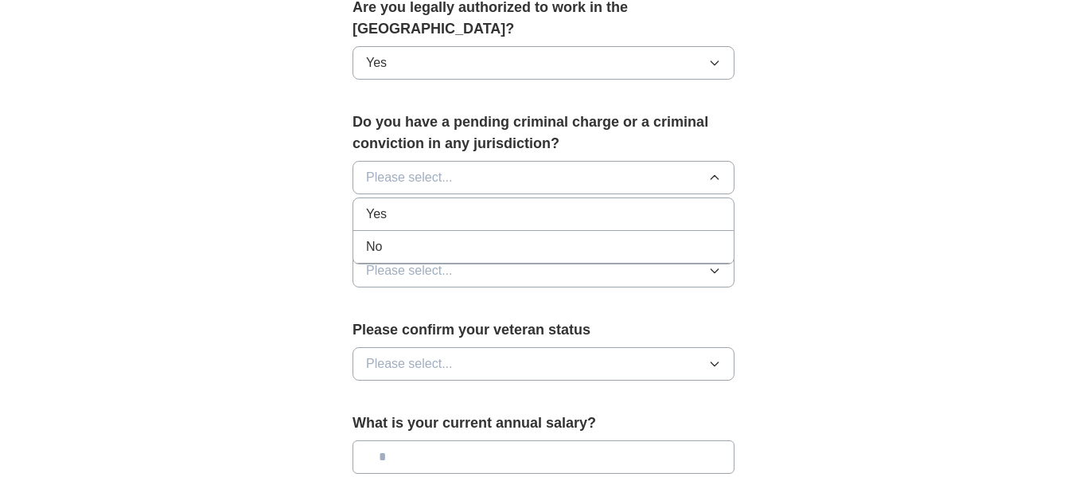
click at [522, 240] on li "No" at bounding box center [543, 247] width 381 height 33
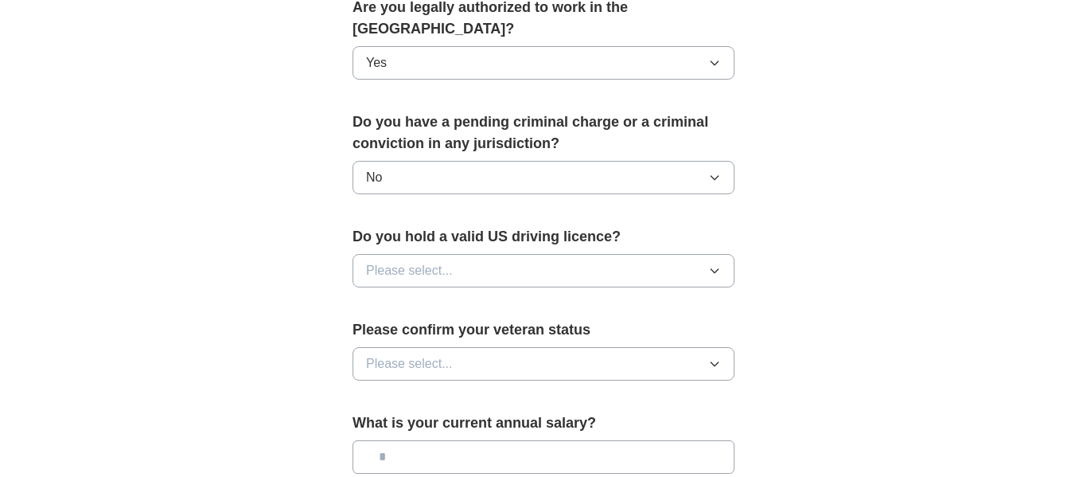
click at [525, 254] on button "Please select..." at bounding box center [544, 270] width 382 height 33
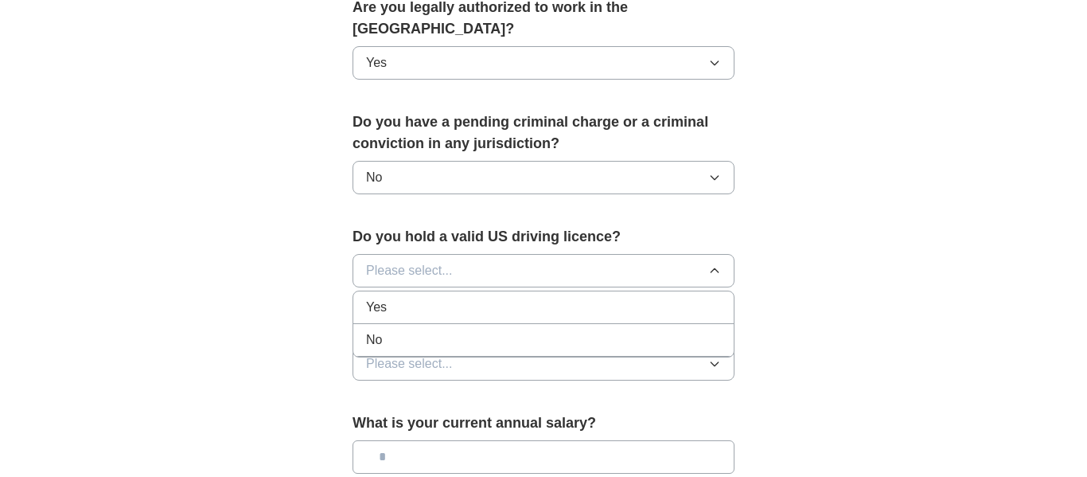
click at [536, 330] on div "No" at bounding box center [543, 339] width 355 height 19
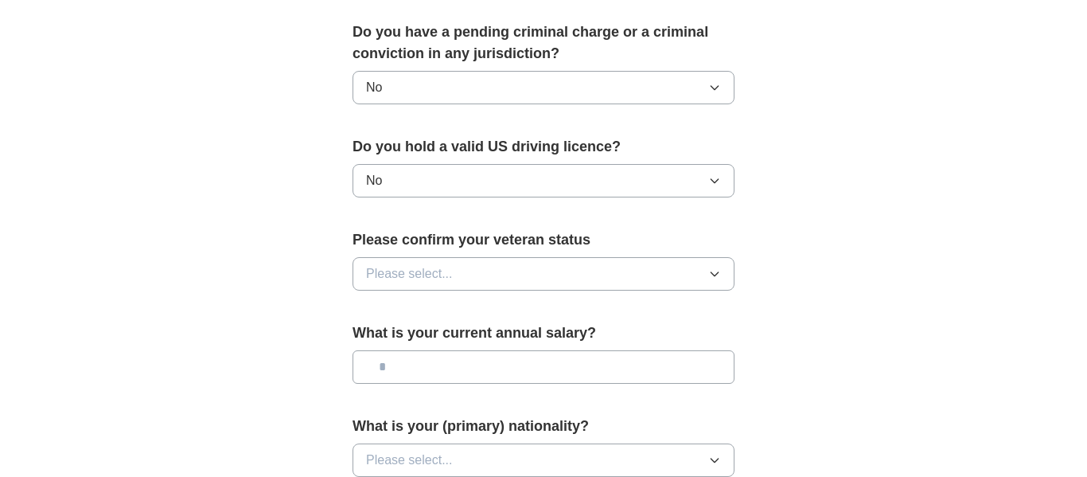
scroll to position [942, 0]
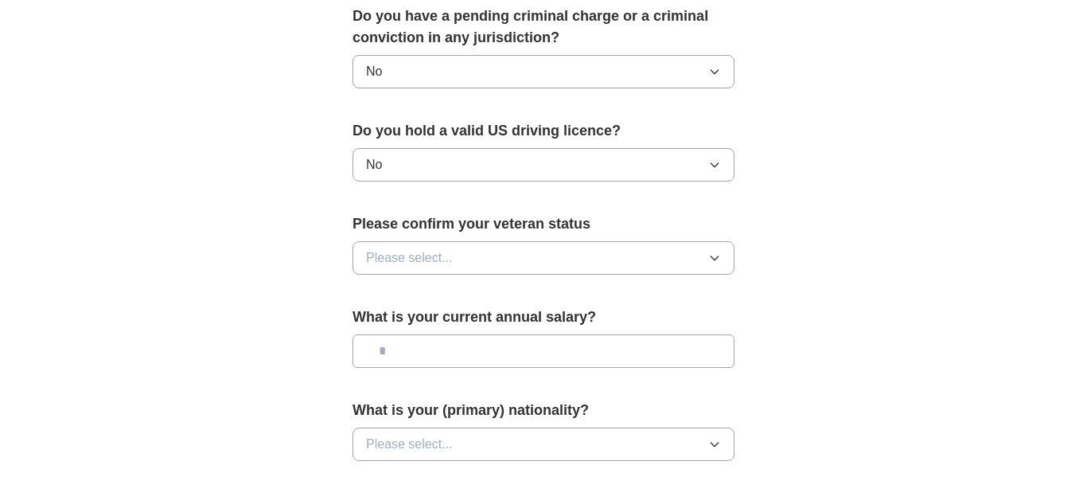
click at [519, 241] on button "Please select..." at bounding box center [544, 257] width 382 height 33
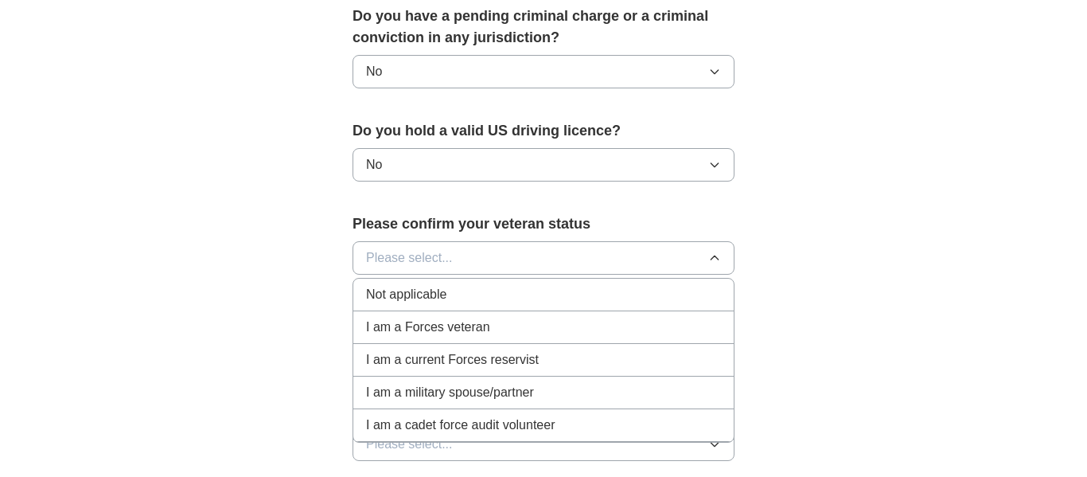
scroll to position [974, 0]
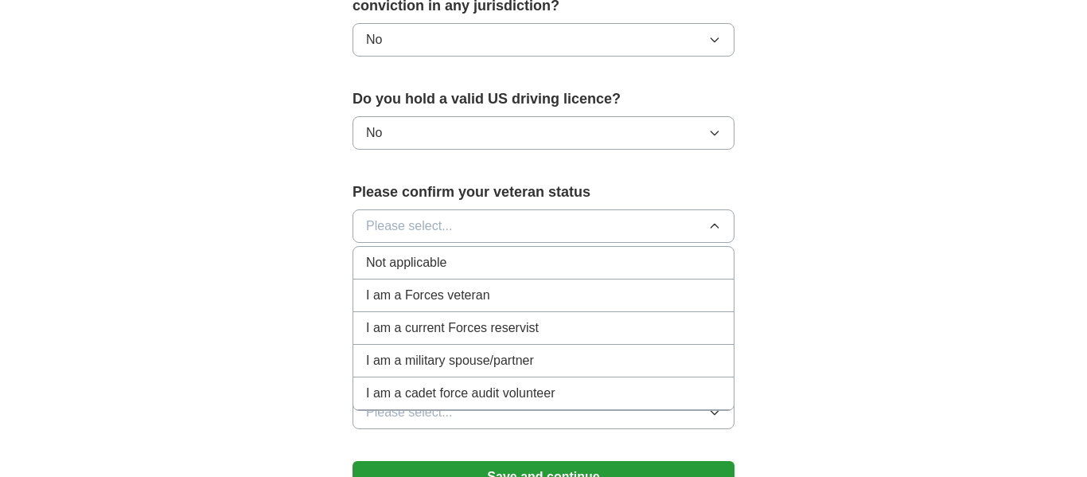
click at [404, 252] on li "Not applicable" at bounding box center [543, 263] width 381 height 33
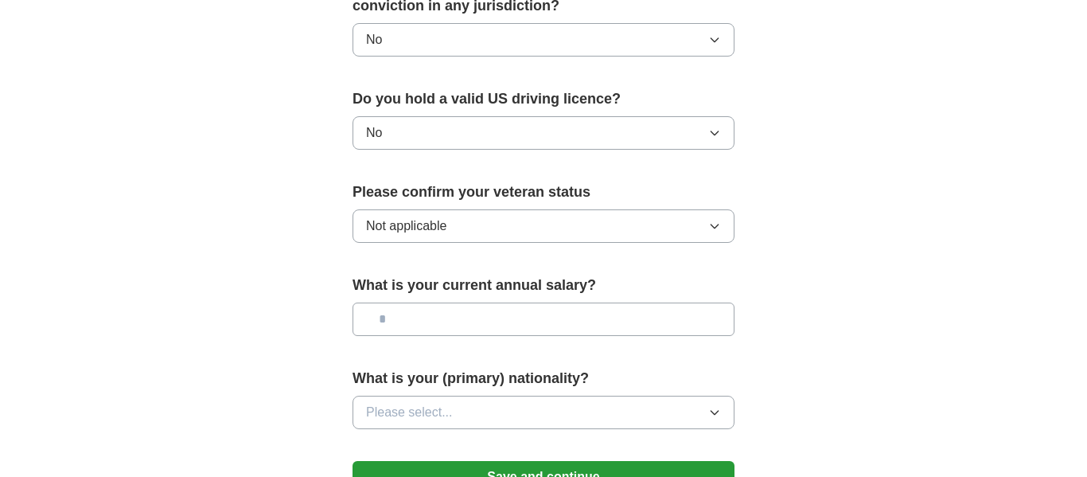
click at [463, 309] on input "text" at bounding box center [544, 319] width 382 height 33
type input "**"
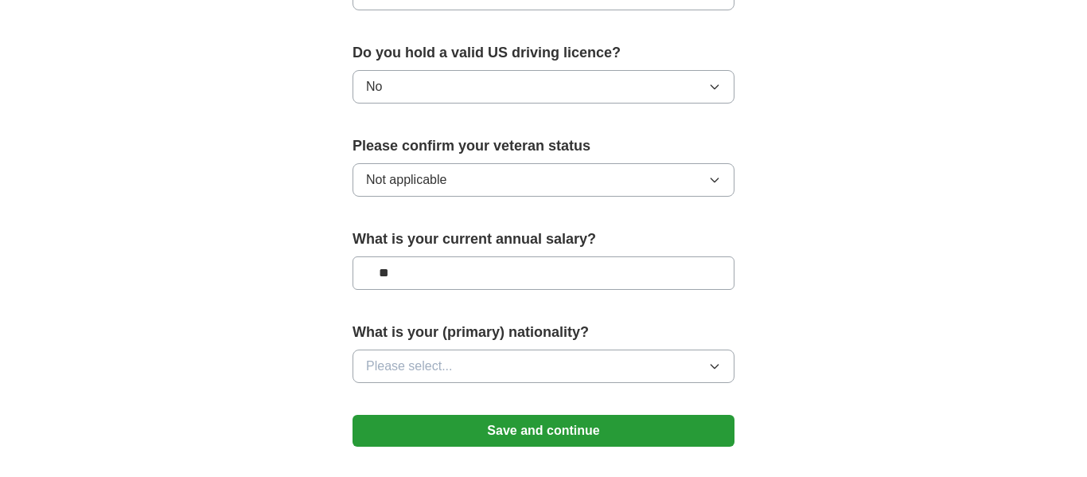
scroll to position [1025, 0]
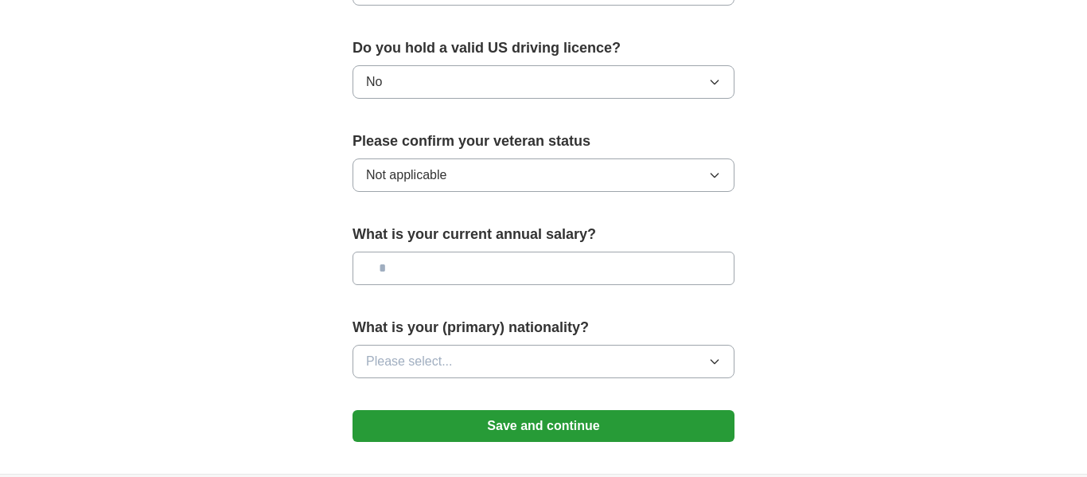
click at [632, 351] on button "Please select..." at bounding box center [544, 361] width 382 height 33
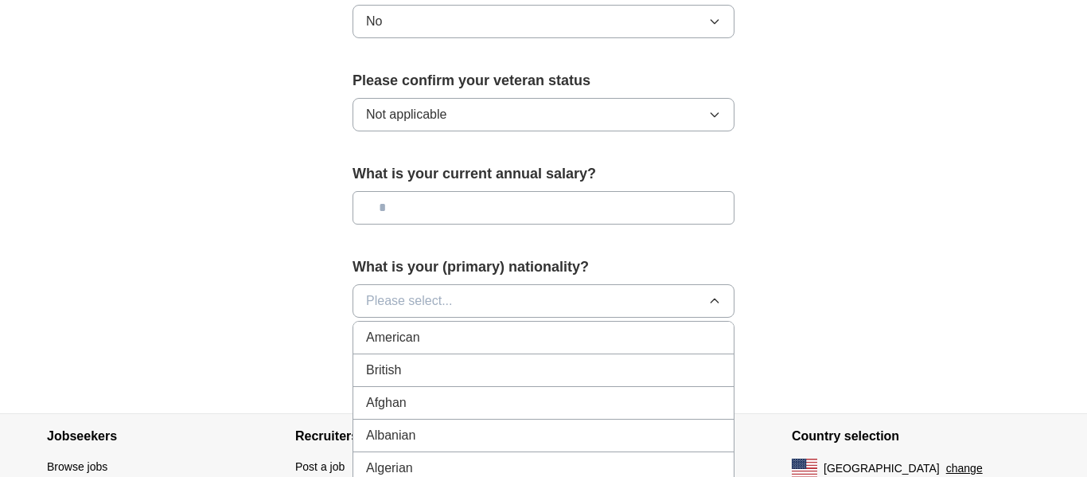
scroll to position [1162, 0]
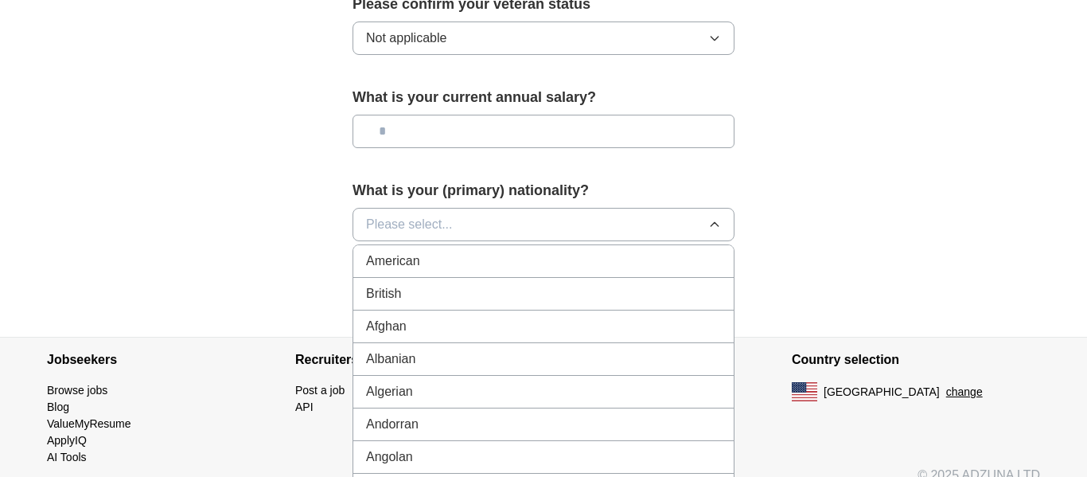
click at [473, 252] on div "American" at bounding box center [543, 261] width 355 height 19
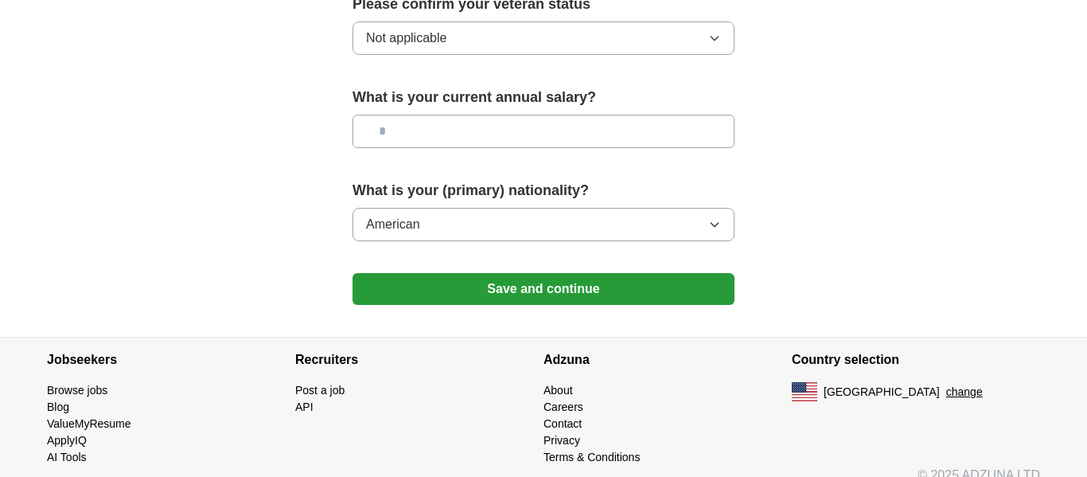
click at [497, 273] on button "Save and continue" at bounding box center [544, 289] width 382 height 32
